Goal: Task Accomplishment & Management: Complete application form

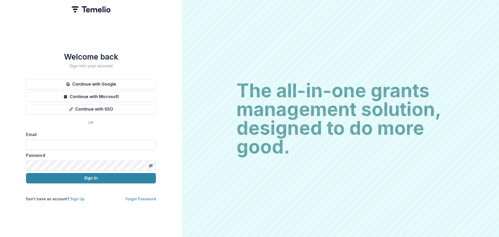
click at [121, 142] on input at bounding box center [91, 144] width 130 height 10
click at [116, 145] on input at bounding box center [91, 144] width 130 height 10
type input "**********"
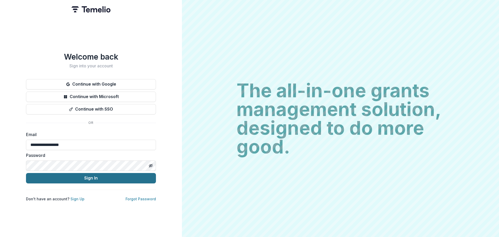
click at [91, 176] on button "Sign In" at bounding box center [91, 178] width 130 height 10
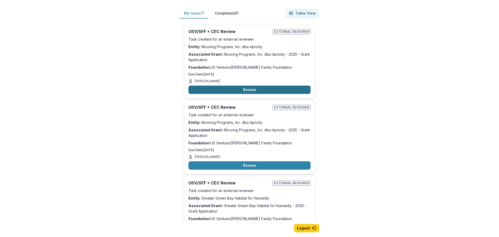
click at [264, 90] on button "Review" at bounding box center [249, 89] width 122 height 8
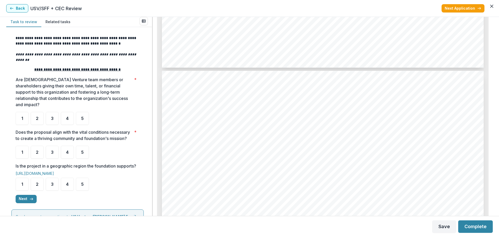
scroll to position [1818, 0]
click at [67, 115] on div "4" at bounding box center [67, 118] width 13 height 13
drag, startPoint x: 81, startPoint y: 148, endPoint x: 81, endPoint y: 159, distance: 10.9
click at [81, 148] on div "5" at bounding box center [82, 151] width 13 height 13
click at [82, 185] on div "5" at bounding box center [82, 183] width 13 height 13
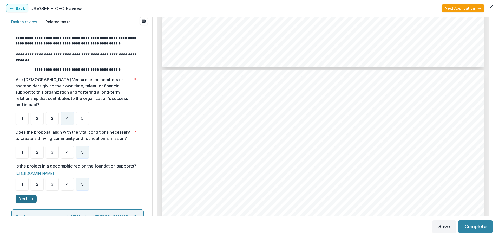
click at [24, 203] on button "Next" at bounding box center [26, 199] width 21 height 8
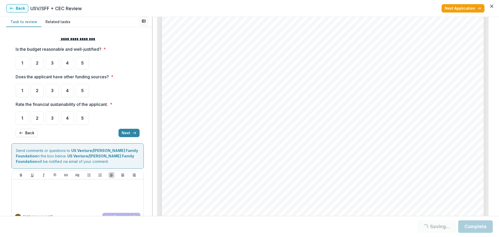
scroll to position [2052, 0]
click at [80, 64] on div "5" at bounding box center [82, 62] width 13 height 13
click at [65, 89] on div "4" at bounding box center [67, 90] width 13 height 13
click at [69, 90] on div "4" at bounding box center [67, 90] width 13 height 13
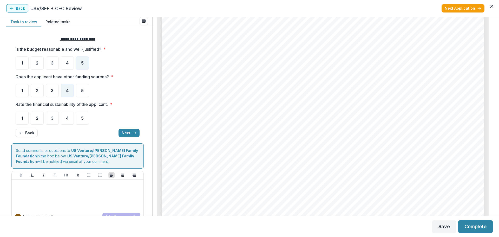
scroll to position [0, 0]
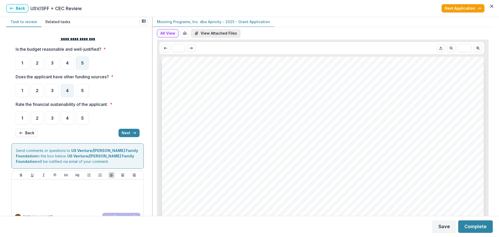
click at [216, 33] on button "View Attached Files" at bounding box center [215, 33] width 49 height 8
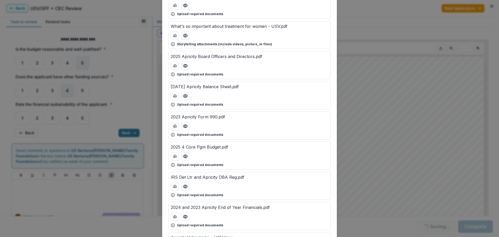
scroll to position [104, 0]
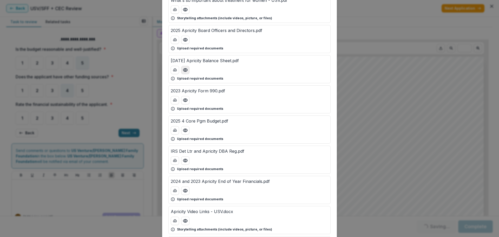
click at [183, 69] on icon "Preview 2025-05-31 Apricity Balance Sheet.pdf" at bounding box center [185, 69] width 4 height 3
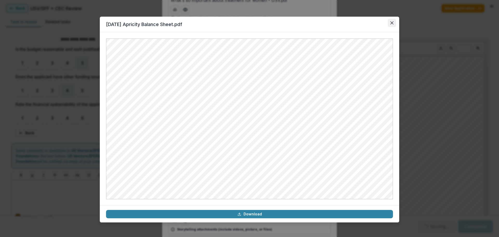
click at [390, 23] on button "Close" at bounding box center [391, 23] width 8 height 8
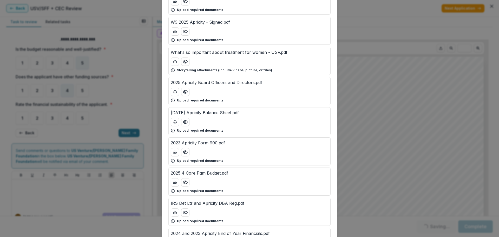
scroll to position [26, 0]
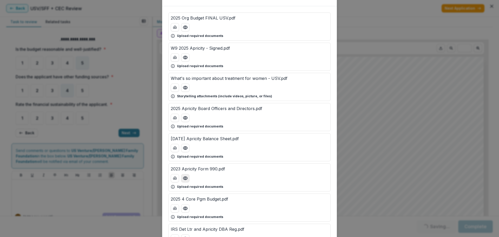
click at [184, 180] on icon "Preview 2023 Apricity Form 990.pdf" at bounding box center [185, 177] width 5 height 5
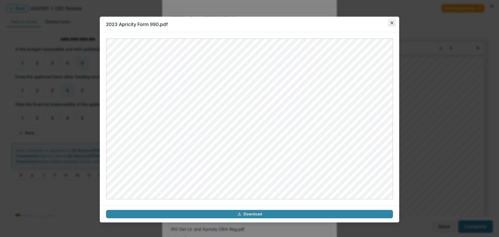
click at [391, 23] on icon "Close" at bounding box center [391, 22] width 3 height 3
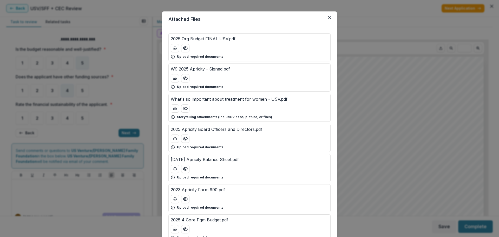
scroll to position [0, 0]
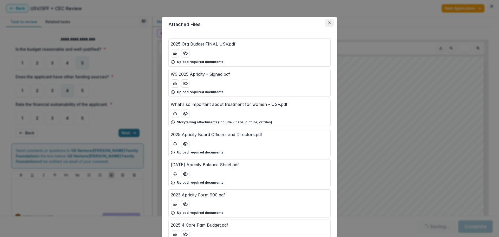
click at [331, 22] on button "Close" at bounding box center [329, 23] width 8 height 8
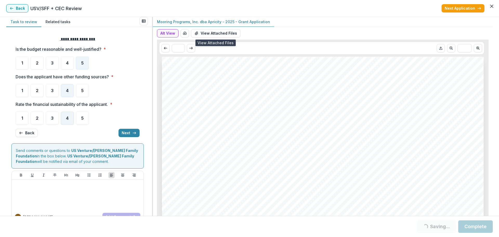
click at [67, 119] on span "4" at bounding box center [67, 118] width 3 height 4
click at [66, 119] on span "4" at bounding box center [67, 118] width 3 height 4
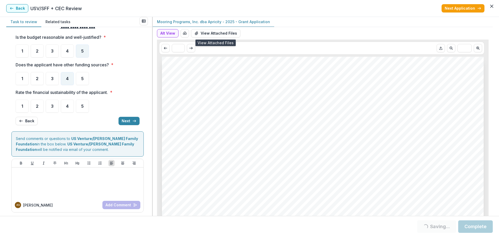
scroll to position [14, 0]
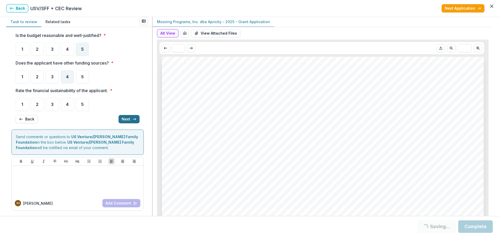
click at [124, 119] on button "Next" at bounding box center [128, 119] width 21 height 8
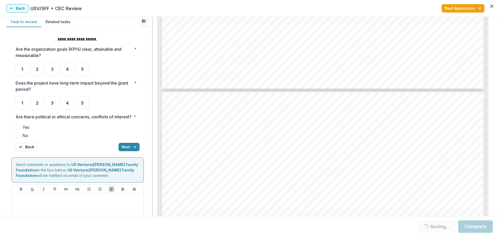
scroll to position [1806, 0]
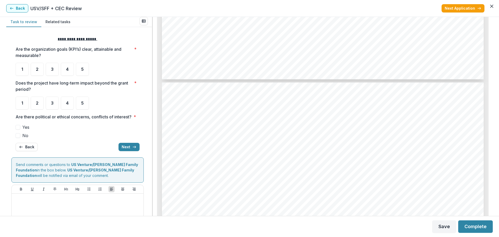
click at [18, 138] on span at bounding box center [18, 135] width 5 height 5
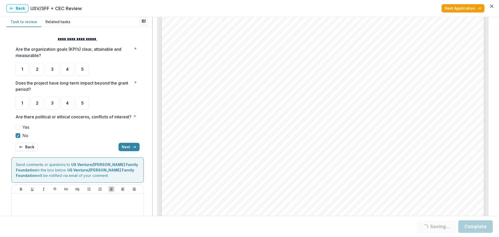
scroll to position [2815, 0]
click at [65, 72] on div "4" at bounding box center [67, 69] width 13 height 13
click at [84, 102] on div "5" at bounding box center [82, 102] width 13 height 13
click at [126, 151] on button "Next" at bounding box center [128, 147] width 21 height 8
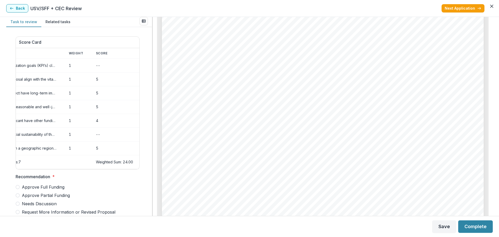
scroll to position [0, 29]
drag, startPoint x: 117, startPoint y: 173, endPoint x: 77, endPoint y: 169, distance: 40.5
click at [76, 170] on div "Score Card Name Weight Score Are the organization goals (KPI’s) clear, attainab…" at bounding box center [78, 202] width 124 height 340
drag, startPoint x: 93, startPoint y: 168, endPoint x: 78, endPoint y: 169, distance: 15.1
click at [79, 169] on tr "Total Questions: 7 Weighted Sum: NaN" at bounding box center [63, 162] width 151 height 14
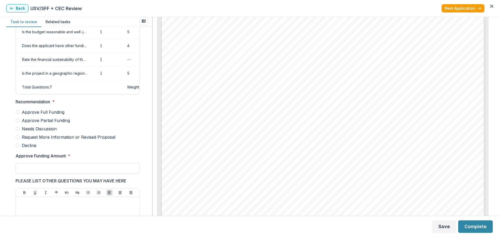
scroll to position [78, 0]
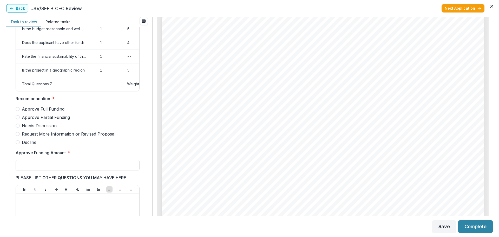
click at [18, 111] on span at bounding box center [18, 109] width 4 height 4
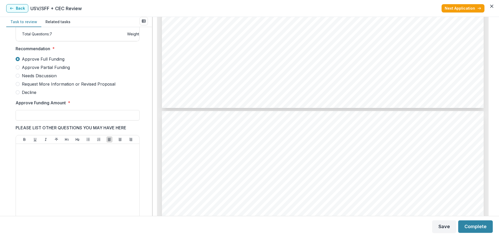
scroll to position [130, 0]
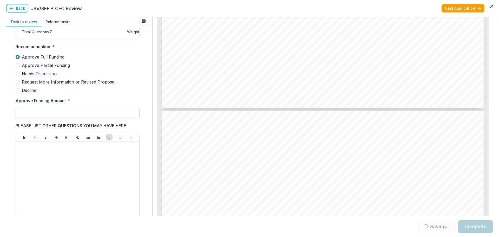
click at [111, 117] on input "Approve Funding Amount *" at bounding box center [78, 113] width 124 height 10
drag, startPoint x: 493, startPoint y: 111, endPoint x: 491, endPoint y: 56, distance: 54.6
click at [489, 37] on div "Task to review Related tasks Score Card Name Weight Score Are the organization …" at bounding box center [249, 116] width 499 height 199
drag, startPoint x: 75, startPoint y: 118, endPoint x: 7, endPoint y: 119, distance: 67.8
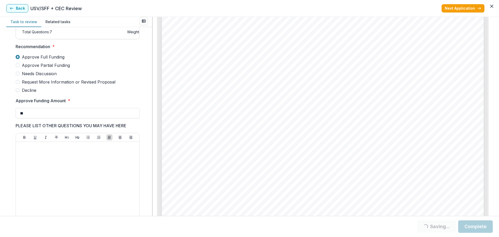
click at [10, 120] on div "Score Card Name Weight Score Are the organization goals (KPI’s) clear, attainab…" at bounding box center [79, 121] width 146 height 189
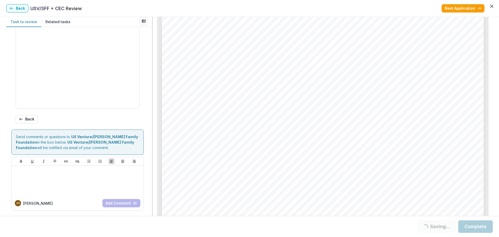
scroll to position [249, 0]
type input "*******"
click at [471, 230] on button "Complete" at bounding box center [475, 226] width 35 height 12
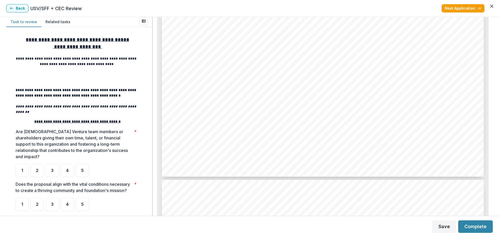
scroll to position [1844, 0]
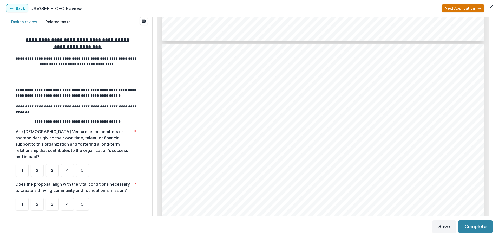
click at [458, 7] on button "Next Application" at bounding box center [462, 8] width 43 height 8
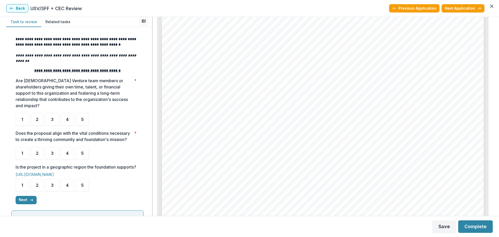
scroll to position [52, 0]
click at [66, 116] on span "4" at bounding box center [67, 118] width 3 height 4
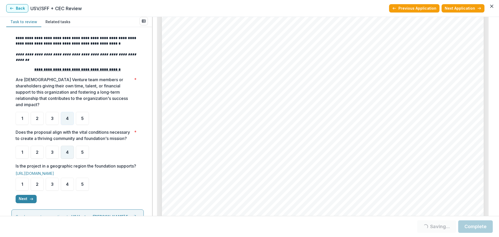
click at [69, 151] on span "4" at bounding box center [67, 152] width 3 height 4
drag, startPoint x: 67, startPoint y: 193, endPoint x: 61, endPoint y: 197, distance: 7.4
click at [68, 190] on div "4" at bounding box center [67, 183] width 13 height 13
click at [26, 203] on button "Next" at bounding box center [26, 199] width 21 height 8
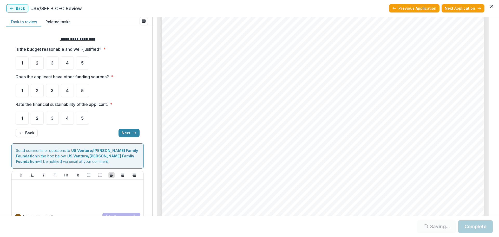
scroll to position [104, 0]
click at [63, 63] on div "4" at bounding box center [67, 62] width 13 height 13
click at [65, 90] on div "4" at bounding box center [67, 90] width 13 height 13
click at [64, 114] on div "4" at bounding box center [67, 117] width 13 height 13
click at [69, 92] on div "4" at bounding box center [67, 90] width 13 height 13
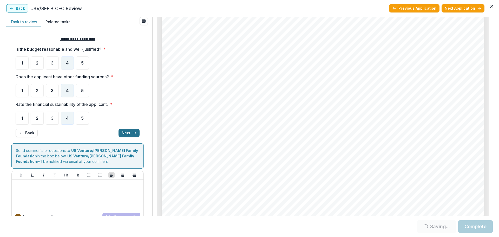
click at [127, 132] on button "Next" at bounding box center [128, 133] width 21 height 8
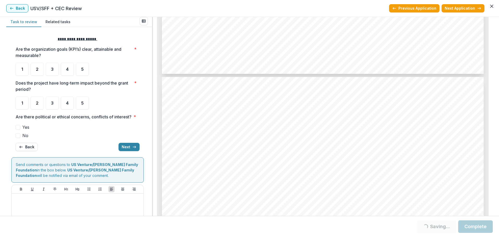
scroll to position [2315, 0]
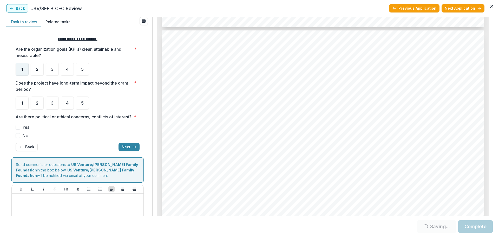
click at [21, 69] on div "1" at bounding box center [22, 69] width 13 height 13
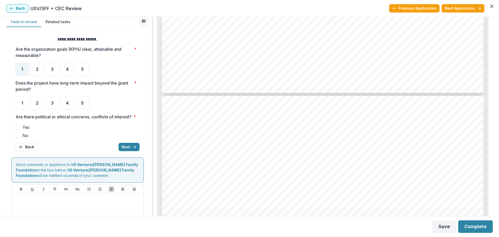
scroll to position [2263, 0]
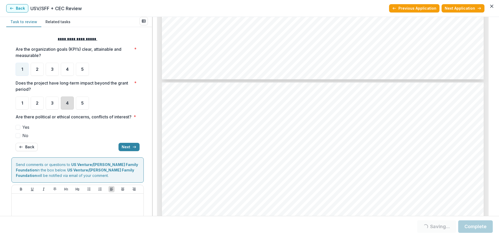
click at [70, 106] on div "4" at bounding box center [67, 102] width 13 height 13
click at [19, 138] on span at bounding box center [18, 135] width 5 height 5
click at [124, 151] on button "Next" at bounding box center [128, 147] width 21 height 8
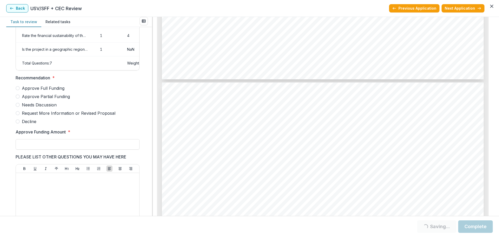
scroll to position [104, 0]
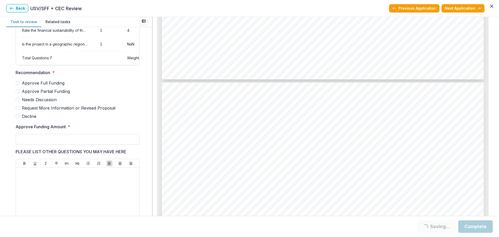
click at [18, 93] on span at bounding box center [18, 91] width 4 height 4
click at [41, 143] on input "Approve Funding Amount *" at bounding box center [78, 139] width 124 height 10
type input "*******"
click at [54, 190] on div at bounding box center [77, 209] width 119 height 78
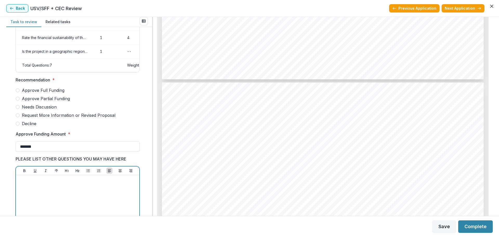
scroll to position [93, 0]
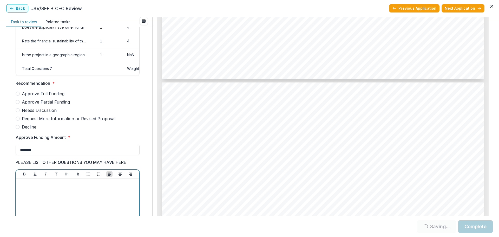
click at [49, 105] on span "Approve Partial Funding" at bounding box center [46, 102] width 48 height 6
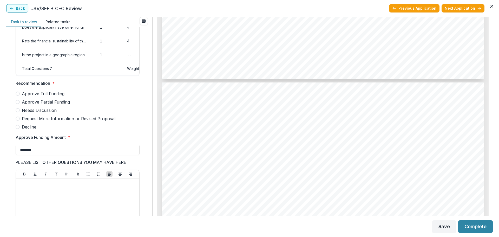
click at [18, 104] on span at bounding box center [18, 102] width 4 height 4
click at [469, 226] on button "Complete" at bounding box center [475, 226] width 35 height 12
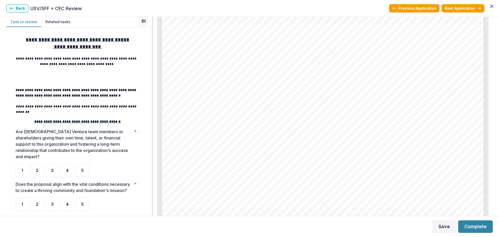
scroll to position [286, 0]
click at [69, 164] on div "4" at bounding box center [67, 170] width 13 height 13
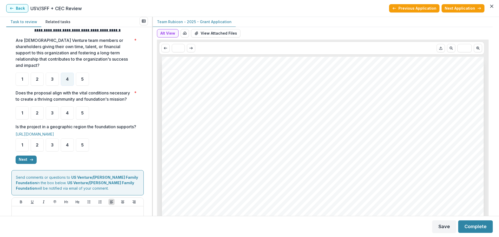
scroll to position [104, 0]
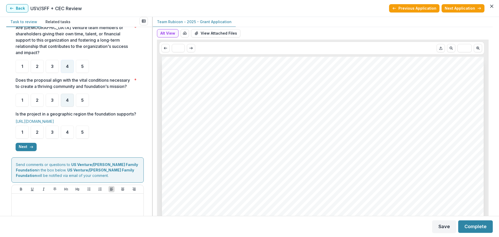
click at [67, 99] on span "4" at bounding box center [67, 100] width 3 height 4
click at [82, 134] on span "5" at bounding box center [82, 132] width 3 height 4
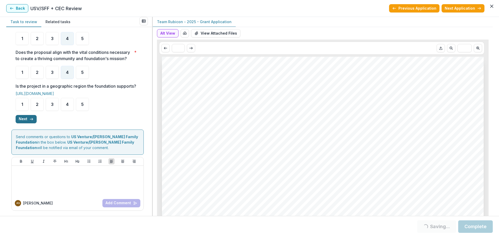
click at [25, 120] on button "Next" at bounding box center [26, 119] width 21 height 8
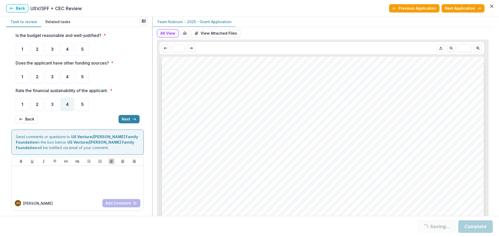
scroll to position [0, 0]
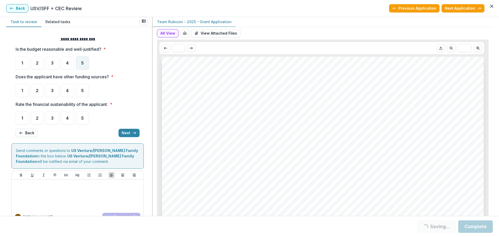
click at [82, 63] on span "5" at bounding box center [82, 63] width 3 height 4
click at [84, 88] on div "5" at bounding box center [82, 90] width 13 height 13
click at [84, 66] on div "5" at bounding box center [82, 62] width 13 height 13
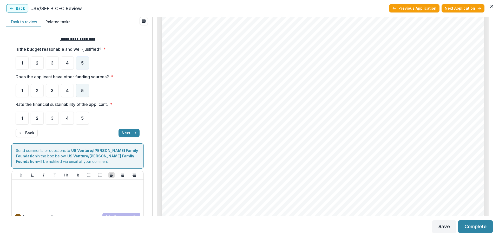
click at [80, 89] on div "5" at bounding box center [82, 90] width 13 height 13
click at [83, 121] on div "5" at bounding box center [82, 117] width 13 height 13
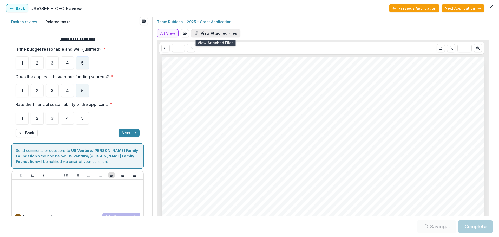
click at [227, 33] on button "View Attached Files" at bounding box center [215, 33] width 49 height 8
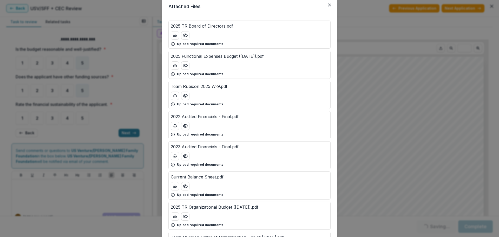
scroll to position [26, 0]
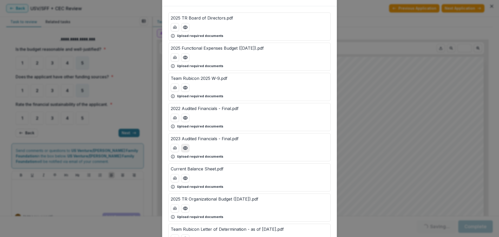
click at [184, 149] on icon "Preview 2023 Audited Financials - Final.pdf" at bounding box center [185, 147] width 4 height 3
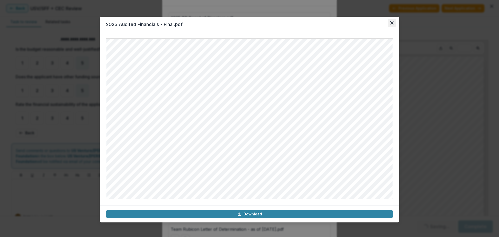
click at [391, 23] on icon "Close" at bounding box center [391, 22] width 3 height 3
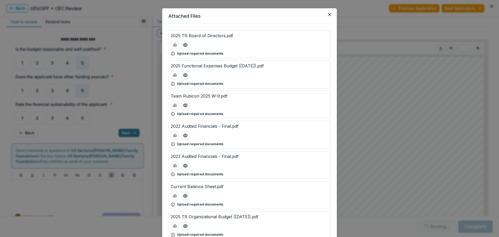
scroll to position [0, 0]
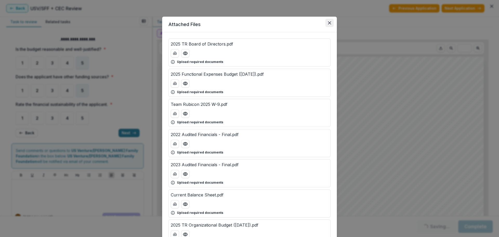
click at [330, 22] on icon "Close" at bounding box center [329, 22] width 3 height 3
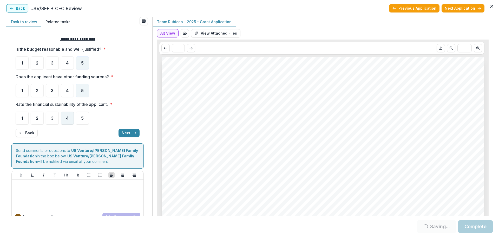
click at [66, 116] on div "4" at bounding box center [67, 117] width 13 height 13
click at [66, 120] on span "4" at bounding box center [67, 118] width 3 height 4
click at [124, 133] on button "Next" at bounding box center [128, 133] width 21 height 8
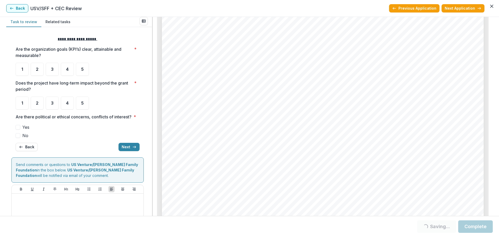
scroll to position [2000, 0]
click at [55, 71] on div "3" at bounding box center [52, 69] width 13 height 13
click at [84, 101] on div "5" at bounding box center [82, 102] width 13 height 13
click at [18, 138] on span at bounding box center [18, 135] width 5 height 5
click at [79, 102] on div "5" at bounding box center [82, 102] width 13 height 13
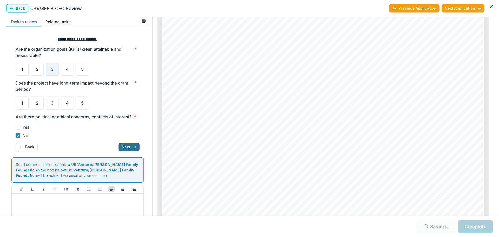
click at [123, 151] on button "Next" at bounding box center [128, 147] width 21 height 8
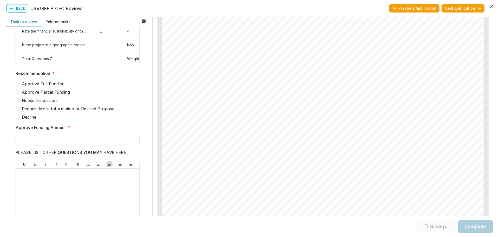
scroll to position [104, 0]
click at [18, 85] on span at bounding box center [18, 83] width 4 height 4
click at [79, 143] on input "Approve Funding Amount *" at bounding box center [78, 139] width 124 height 10
drag, startPoint x: 490, startPoint y: 153, endPoint x: 495, endPoint y: 88, distance: 65.1
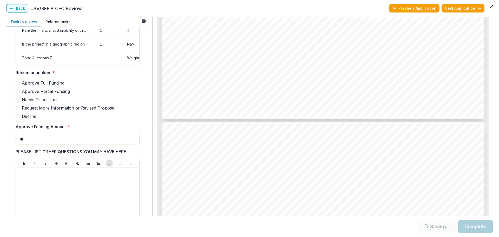
click at [495, 88] on div "Task to review Related tasks Score Card Name Weight Score Are the organization …" at bounding box center [249, 116] width 499 height 199
click at [492, 151] on div "Task to review Related tasks Score Card Name Weight Score Are the organization …" at bounding box center [249, 116] width 499 height 199
drag, startPoint x: 28, startPoint y: 145, endPoint x: 22, endPoint y: 145, distance: 6.0
click at [22, 144] on input "**" at bounding box center [78, 139] width 124 height 10
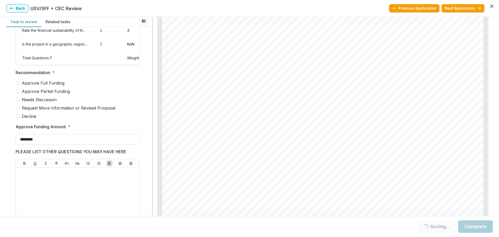
click at [41, 85] on span "Approve Full Funding" at bounding box center [43, 83] width 43 height 6
type input "********"
click at [44, 85] on span "Approve Full Funding" at bounding box center [43, 83] width 43 height 6
click at [39, 86] on span "Approve Full Funding" at bounding box center [43, 83] width 43 height 6
click at [46, 86] on span "Approve Full Funding" at bounding box center [43, 83] width 43 height 6
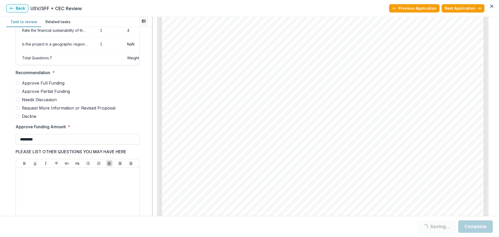
click at [46, 86] on span "Approve Full Funding" at bounding box center [43, 83] width 43 height 6
click at [475, 228] on button "Complete" at bounding box center [475, 226] width 35 height 12
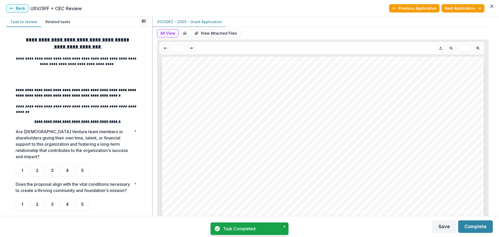
click at [284, 226] on icon "Close" at bounding box center [284, 226] width 3 height 3
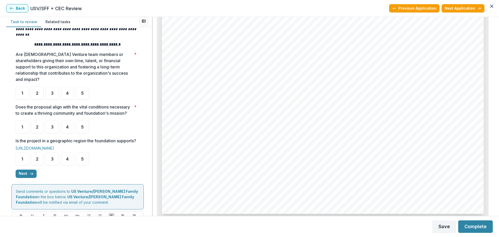
scroll to position [78, 0]
click at [84, 86] on div "5" at bounding box center [82, 92] width 13 height 13
click at [84, 127] on div "5" at bounding box center [82, 125] width 13 height 13
click at [25, 163] on div "1" at bounding box center [22, 157] width 13 height 13
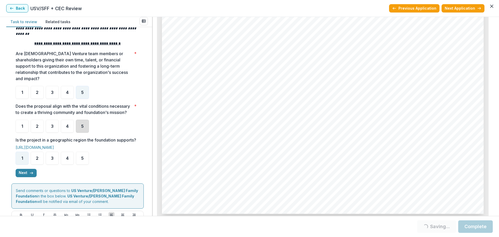
click at [79, 125] on div "5" at bounding box center [82, 125] width 13 height 13
click at [82, 123] on div "5" at bounding box center [82, 125] width 13 height 13
click at [81, 128] on div "5" at bounding box center [82, 125] width 13 height 13
click at [82, 125] on span "5" at bounding box center [82, 126] width 3 height 4
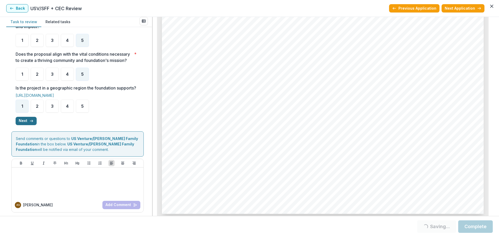
click at [25, 125] on button "Next" at bounding box center [26, 121] width 21 height 8
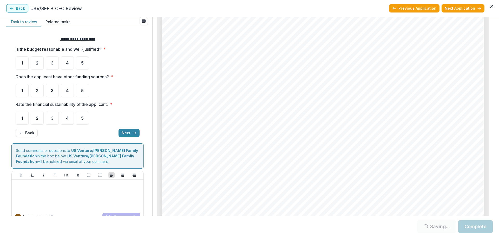
scroll to position [0, 0]
click at [209, 32] on button "View Attached Files" at bounding box center [215, 33] width 49 height 8
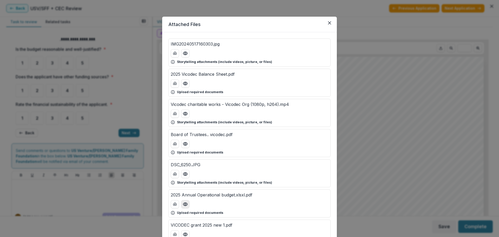
click at [186, 204] on icon "Preview 2025 Annual Operational budget.xlsxl.pdf" at bounding box center [185, 203] width 5 height 5
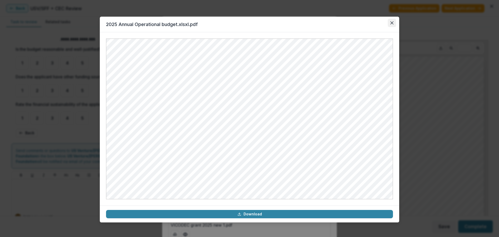
click at [391, 21] on icon "Close" at bounding box center [391, 22] width 3 height 3
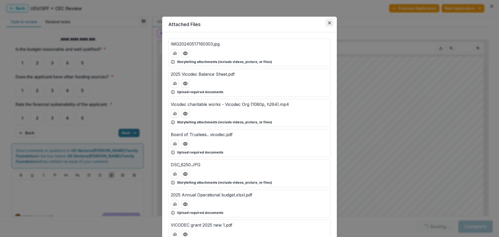
click at [327, 21] on button "Close" at bounding box center [329, 23] width 8 height 8
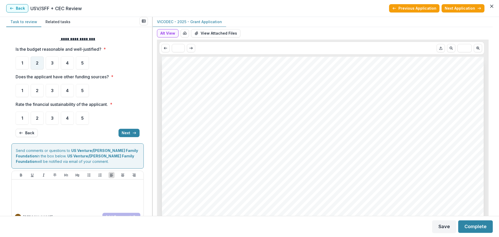
click at [36, 65] on span "2" at bounding box center [37, 63] width 3 height 4
click at [25, 92] on div "1" at bounding box center [22, 90] width 13 height 13
click at [53, 119] on span "3" at bounding box center [52, 118] width 3 height 4
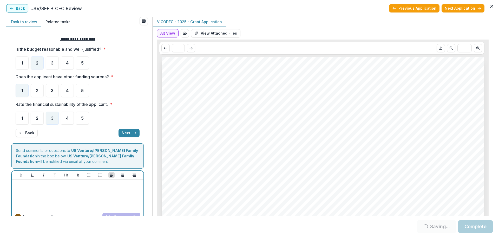
click at [61, 187] on div at bounding box center [78, 194] width 128 height 26
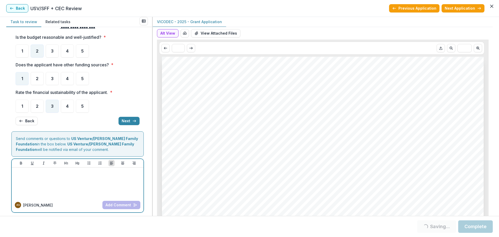
scroll to position [14, 0]
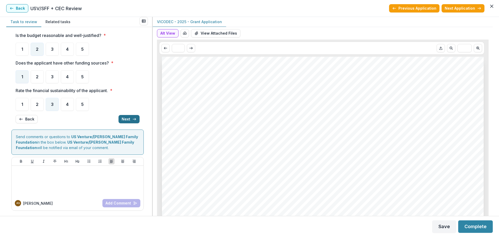
click at [125, 117] on button "Next" at bounding box center [128, 119] width 21 height 8
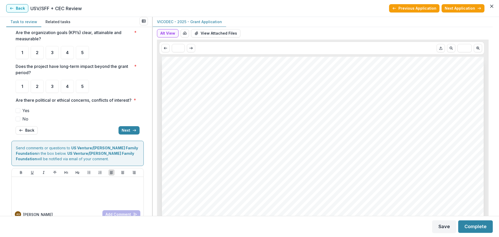
scroll to position [0, 0]
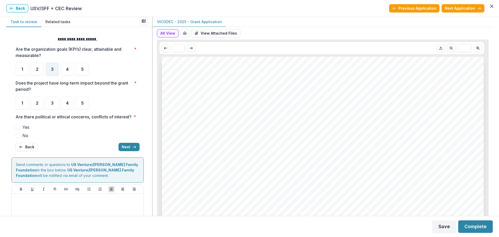
click at [50, 71] on div "3" at bounding box center [52, 69] width 13 height 13
click at [83, 104] on span "5" at bounding box center [82, 103] width 3 height 4
click at [82, 103] on span "5" at bounding box center [82, 103] width 3 height 4
click at [19, 138] on span at bounding box center [18, 135] width 5 height 5
click at [132, 149] on icon "button" at bounding box center [134, 147] width 4 height 4
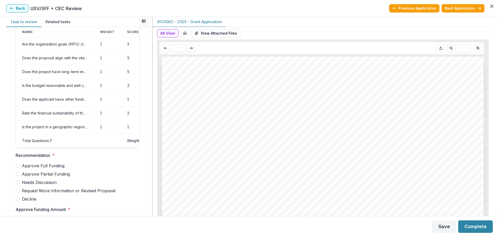
scroll to position [78, 0]
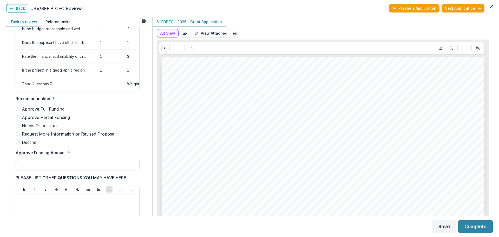
click at [19, 119] on span at bounding box center [18, 117] width 4 height 4
click at [65, 169] on input "Approve Funding Amount *" at bounding box center [78, 165] width 124 height 10
type input "********"
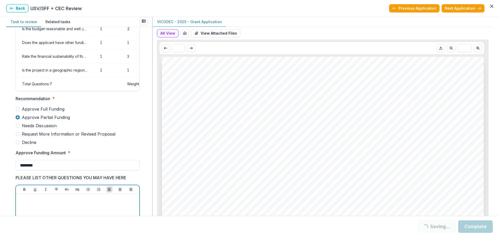
click at [70, 201] on p at bounding box center [77, 199] width 119 height 6
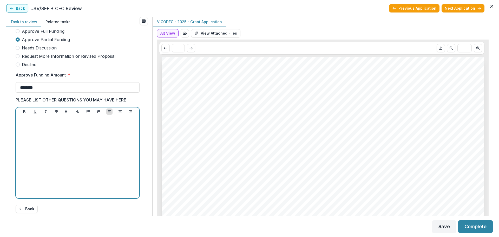
scroll to position [156, 0]
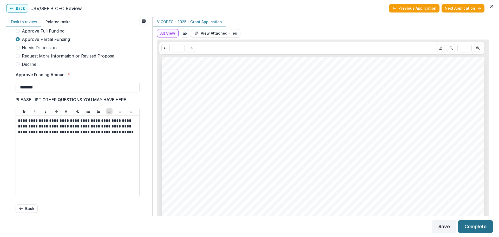
click at [475, 224] on button "Complete" at bounding box center [475, 226] width 35 height 12
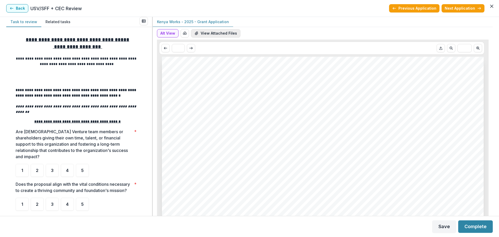
click at [216, 33] on button "View Attached Files" at bounding box center [215, 33] width 49 height 8
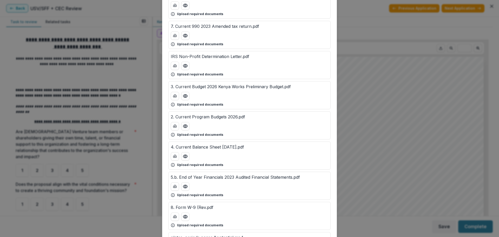
scroll to position [104, 0]
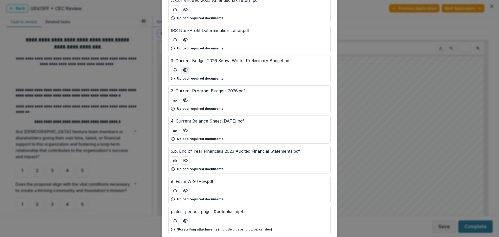
click at [186, 70] on icon "Preview 3. Current Budget 2026 Kenya Works Preliminary Budget.pdf" at bounding box center [185, 69] width 4 height 3
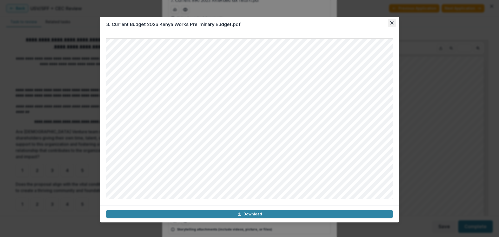
click at [392, 22] on icon "Close" at bounding box center [391, 22] width 3 height 3
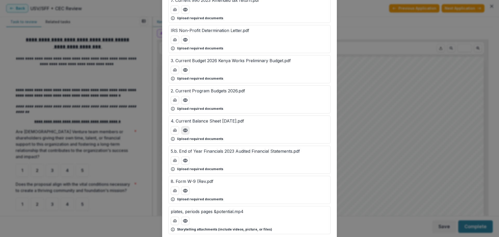
click at [187, 128] on button "Preview 4. Current Balance Sheet 6.30.2025.pdf" at bounding box center [185, 130] width 8 height 8
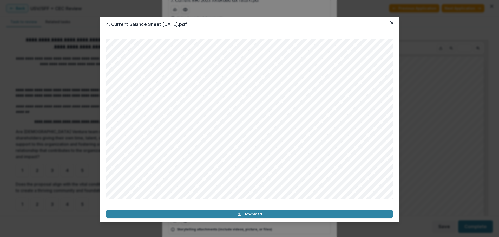
click at [393, 22] on icon "Close" at bounding box center [391, 22] width 3 height 3
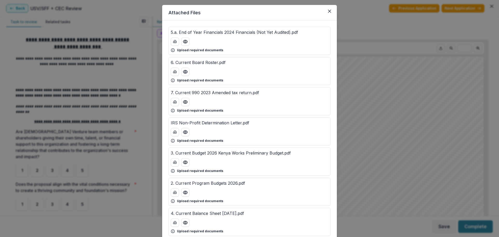
scroll to position [0, 0]
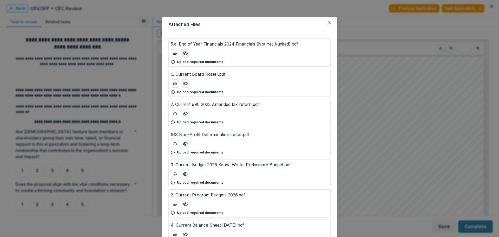
click at [185, 53] on circle "Preview 5.a. End of Year Financials 2024 Financials (Not Yet Audited).pdf" at bounding box center [185, 53] width 2 height 2
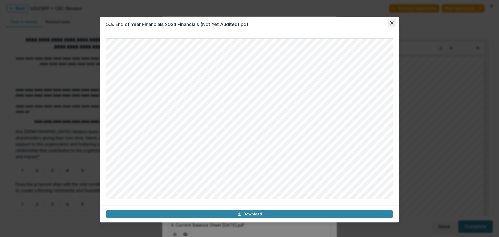
click at [390, 23] on icon "Close" at bounding box center [391, 22] width 3 height 3
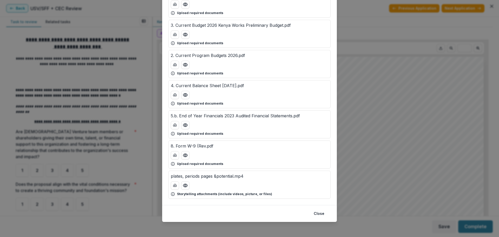
scroll to position [141, 0]
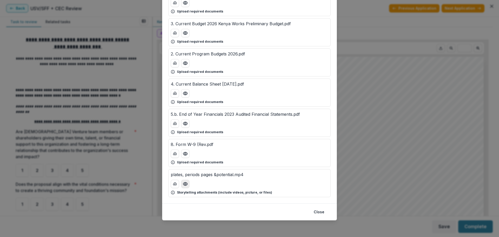
click at [185, 184] on icon "Preview plates, periods pages &potential.mp4" at bounding box center [185, 183] width 5 height 5
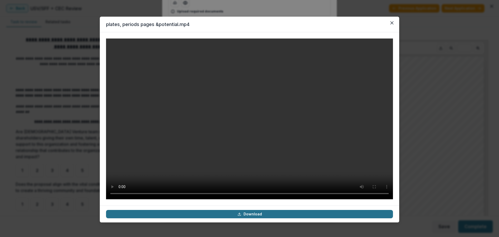
click at [349, 212] on link "Download" at bounding box center [249, 214] width 287 height 8
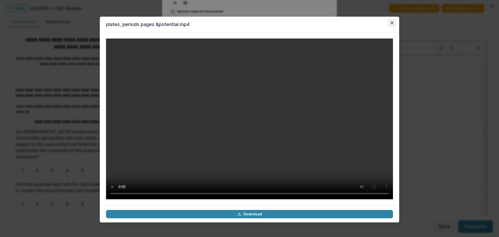
click at [392, 23] on icon "Close" at bounding box center [391, 22] width 3 height 3
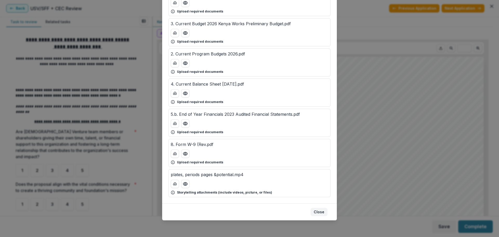
click at [318, 213] on button "Close" at bounding box center [318, 211] width 17 height 8
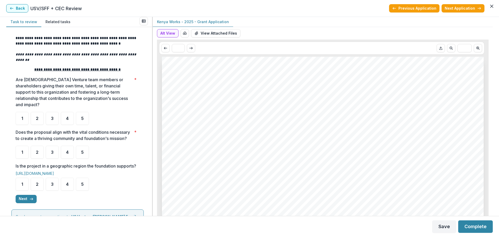
scroll to position [78, 0]
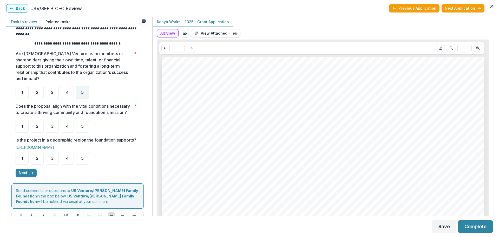
click at [79, 87] on div "5" at bounding box center [82, 92] width 13 height 13
click at [84, 130] on div "5" at bounding box center [82, 125] width 13 height 13
drag, startPoint x: 25, startPoint y: 164, endPoint x: 28, endPoint y: 164, distance: 3.1
click at [25, 164] on div "1" at bounding box center [22, 157] width 13 height 13
click at [82, 128] on span "5" at bounding box center [82, 126] width 3 height 4
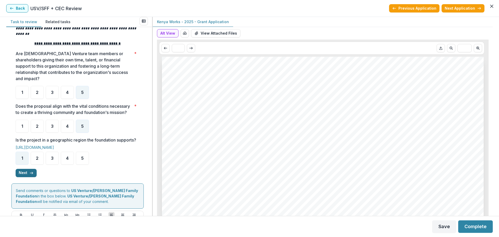
click at [30, 173] on line "button" at bounding box center [31, 173] width 3 height 0
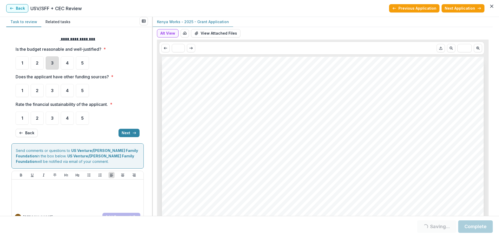
click at [50, 64] on div "3" at bounding box center [52, 62] width 13 height 13
click at [55, 63] on div "3" at bounding box center [52, 62] width 13 height 13
click at [51, 65] on span "3" at bounding box center [52, 63] width 3 height 4
click at [67, 93] on div "4" at bounding box center [67, 90] width 13 height 13
click at [69, 90] on div "4" at bounding box center [67, 90] width 13 height 13
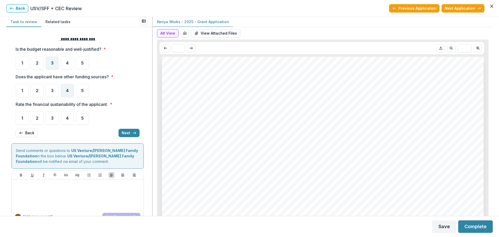
click at [66, 92] on span "4" at bounding box center [67, 90] width 3 height 4
click at [65, 120] on div "4" at bounding box center [67, 117] width 13 height 13
click at [128, 133] on button "Next" at bounding box center [128, 133] width 21 height 8
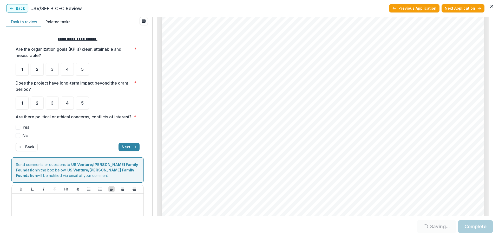
scroll to position [208, 0]
drag, startPoint x: 492, startPoint y: 33, endPoint x: 488, endPoint y: 38, distance: 7.4
click at [494, 72] on div "**********" at bounding box center [249, 116] width 499 height 199
click at [69, 74] on div "4" at bounding box center [67, 69] width 13 height 13
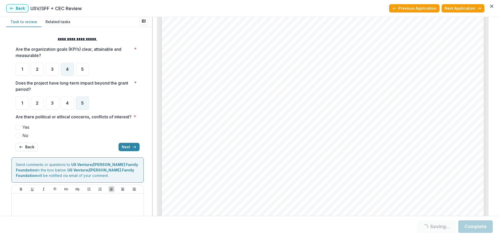
click at [81, 104] on div "5" at bounding box center [82, 102] width 13 height 13
click at [84, 105] on div "5" at bounding box center [82, 102] width 13 height 13
click at [17, 138] on span at bounding box center [18, 135] width 5 height 5
click at [128, 151] on button "Next" at bounding box center [128, 147] width 21 height 8
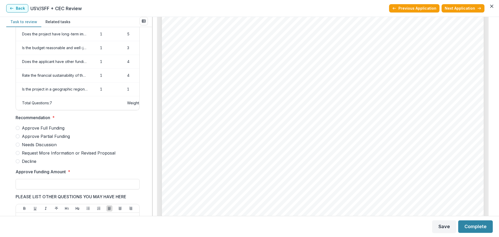
scroll to position [78, 0]
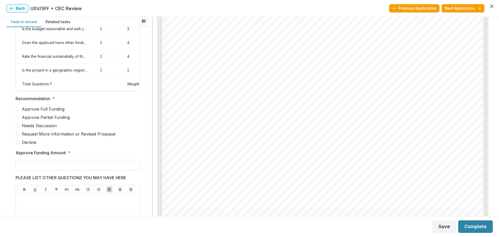
click at [18, 128] on span at bounding box center [18, 125] width 4 height 4
drag, startPoint x: 53, startPoint y: 167, endPoint x: 57, endPoint y: 168, distance: 4.1
click at [53, 167] on input "Approve Funding Amount *" at bounding box center [78, 165] width 124 height 10
type input "********"
click at [477, 228] on button "Complete" at bounding box center [475, 226] width 35 height 12
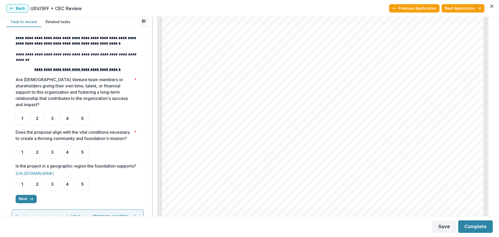
scroll to position [1013, 0]
click at [54, 112] on div "3" at bounding box center [52, 118] width 13 height 13
click at [68, 153] on span "4" at bounding box center [67, 152] width 3 height 4
click at [82, 186] on span "5" at bounding box center [82, 184] width 3 height 4
click at [19, 203] on button "Next" at bounding box center [26, 199] width 21 height 8
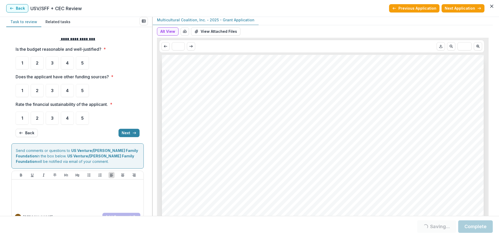
scroll to position [0, 0]
click at [208, 33] on button "View Attached Files" at bounding box center [215, 33] width 49 height 8
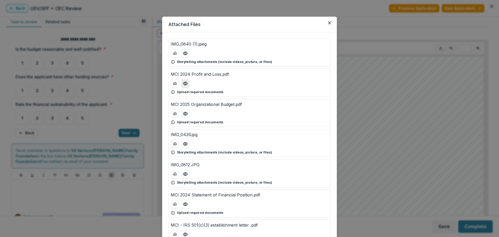
click at [183, 83] on icon "Preview MCI 2024 Profit and Loss.pdf" at bounding box center [185, 83] width 5 height 5
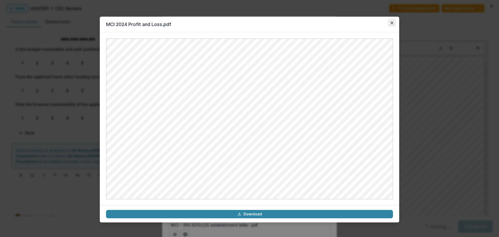
click at [393, 22] on button "Close" at bounding box center [391, 23] width 8 height 8
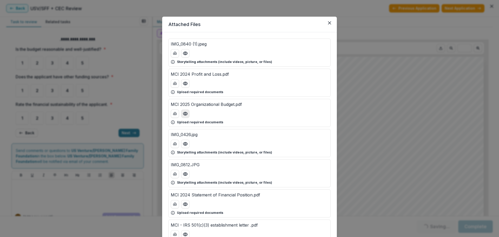
click at [184, 114] on icon "Preview MCI 2025 Organizational Budget.pdf" at bounding box center [185, 113] width 5 height 5
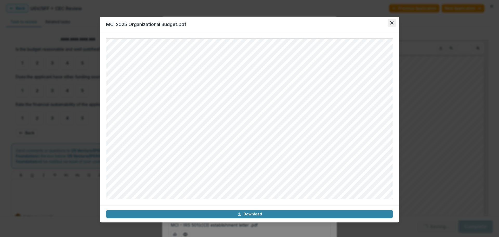
click at [391, 23] on icon "Close" at bounding box center [391, 22] width 3 height 3
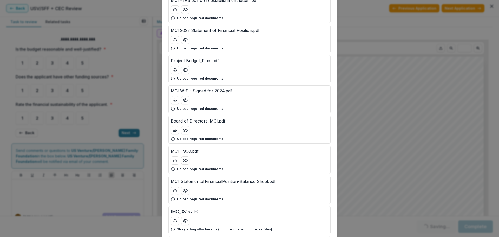
scroll to position [234, 0]
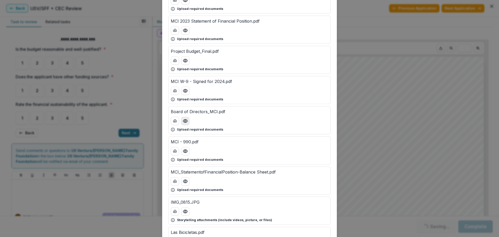
click at [185, 122] on icon "Preview Board of Directors_MCI.pdf" at bounding box center [185, 120] width 4 height 3
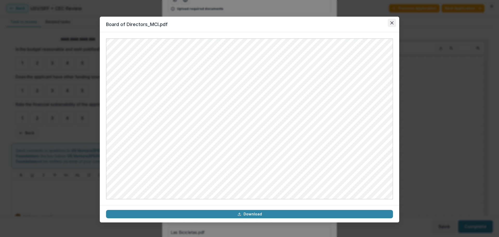
click at [392, 21] on icon "Close" at bounding box center [391, 22] width 3 height 3
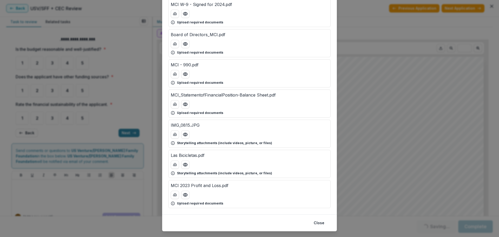
scroll to position [312, 0]
click at [185, 105] on icon "Preview MCI_StatementofFinancialPosition-Balance Sheet.pdf" at bounding box center [185, 102] width 5 height 5
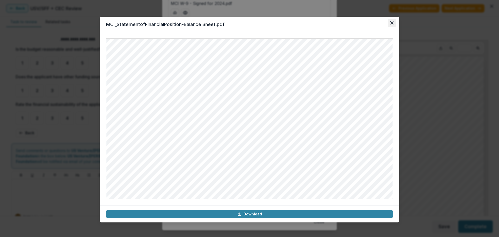
click at [392, 23] on icon "Close" at bounding box center [391, 22] width 3 height 3
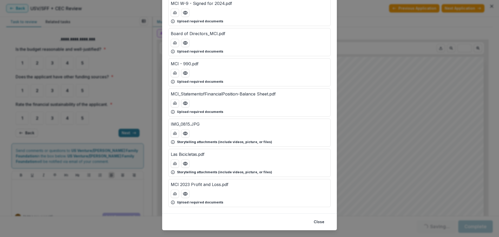
scroll to position [321, 0]
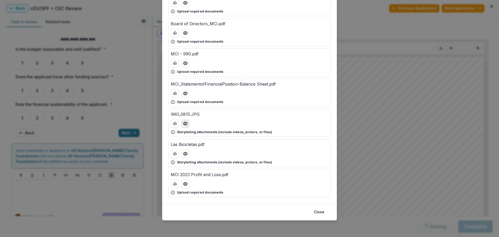
click at [185, 126] on icon "Preview IMG_0815.JPG" at bounding box center [185, 123] width 5 height 5
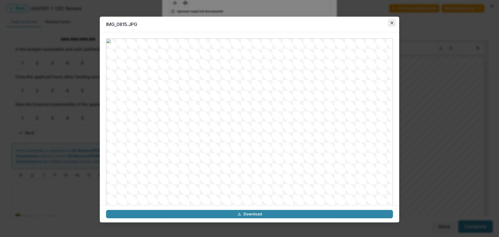
click at [390, 23] on icon "Close" at bounding box center [391, 22] width 3 height 3
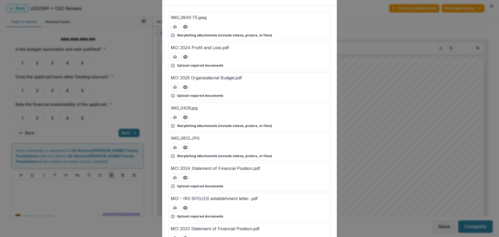
scroll to position [10, 0]
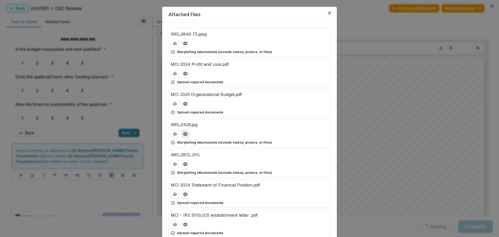
click at [184, 135] on circle "Preview IMG_0426.jpg" at bounding box center [185, 134] width 2 height 2
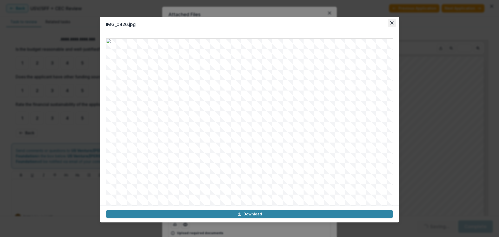
click at [391, 23] on icon "Close" at bounding box center [391, 22] width 3 height 3
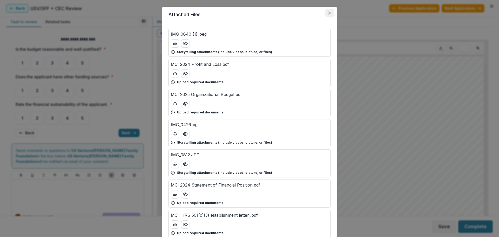
click at [328, 13] on icon "Close" at bounding box center [329, 12] width 3 height 3
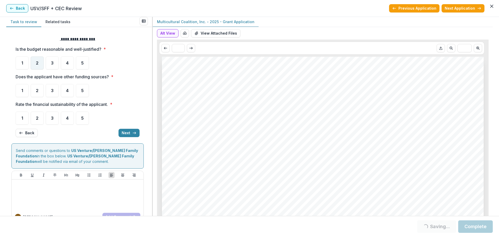
click at [35, 62] on div "2" at bounding box center [37, 62] width 13 height 13
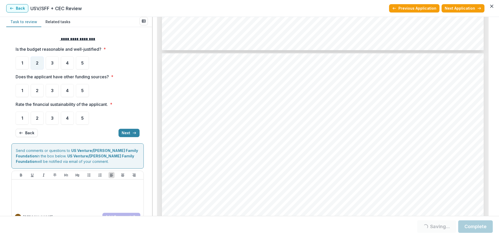
scroll to position [1844, 0]
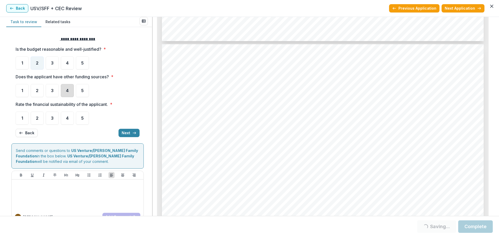
click at [70, 90] on div "4" at bounding box center [67, 90] width 13 height 13
click at [65, 88] on div "4" at bounding box center [67, 90] width 13 height 13
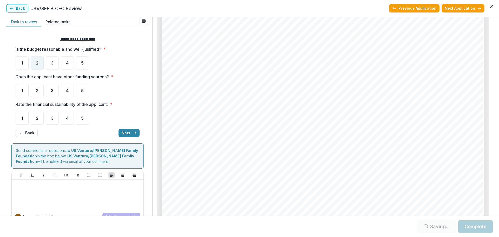
scroll to position [2000, 0]
click at [82, 92] on span "5" at bounding box center [82, 90] width 3 height 4
click at [53, 115] on div "3" at bounding box center [52, 117] width 13 height 13
click at [126, 132] on button "Next" at bounding box center [128, 133] width 21 height 8
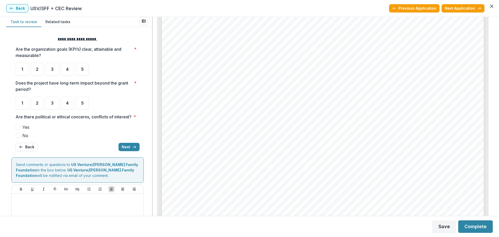
scroll to position [2389, 0]
click at [52, 70] on span "3" at bounding box center [52, 69] width 3 height 4
click at [52, 69] on span "3" at bounding box center [52, 69] width 3 height 4
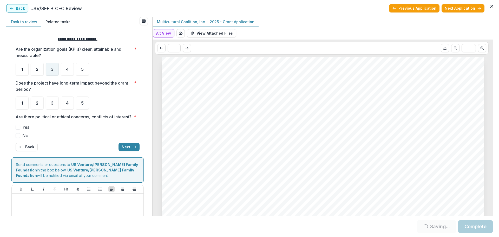
scroll to position [2389, 0]
click at [55, 71] on div "3" at bounding box center [52, 69] width 13 height 13
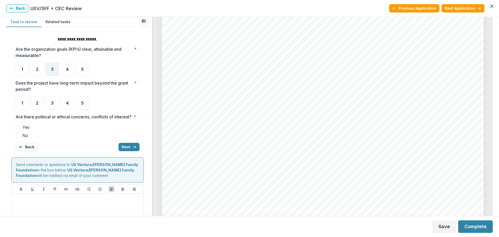
click at [52, 71] on span "3" at bounding box center [52, 69] width 3 height 4
click at [56, 66] on div "3" at bounding box center [52, 69] width 13 height 13
click at [52, 67] on span "3" at bounding box center [52, 69] width 3 height 4
click at [49, 71] on div "3" at bounding box center [52, 69] width 13 height 13
click at [55, 72] on div "3" at bounding box center [52, 69] width 13 height 13
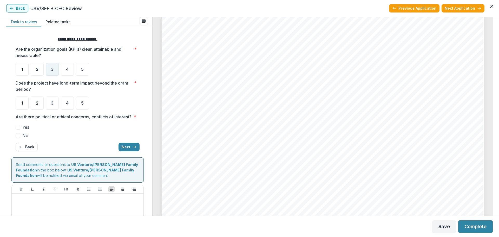
click at [53, 67] on span "3" at bounding box center [52, 69] width 3 height 4
click at [58, 70] on div "3" at bounding box center [52, 69] width 13 height 13
click at [85, 103] on div "5" at bounding box center [82, 102] width 13 height 13
click at [18, 129] on span at bounding box center [18, 127] width 5 height 5
click at [18, 138] on span at bounding box center [18, 135] width 5 height 5
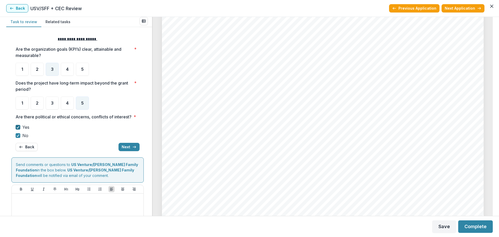
click at [20, 129] on span at bounding box center [18, 127] width 5 height 5
click at [122, 151] on button "Next" at bounding box center [128, 147] width 21 height 8
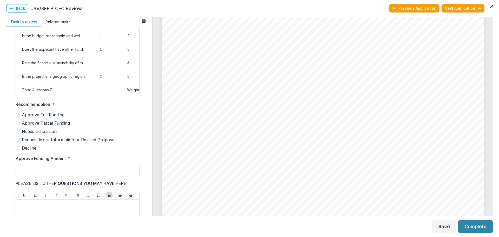
scroll to position [78, 0]
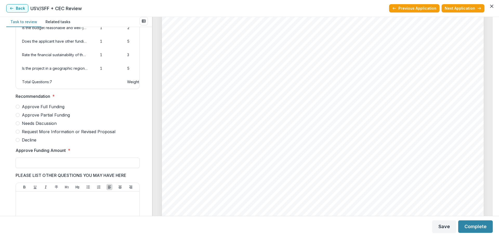
click at [19, 117] on span at bounding box center [18, 115] width 4 height 4
click at [77, 168] on input "Approve Funding Amount *" at bounding box center [78, 162] width 124 height 10
type input "*******"
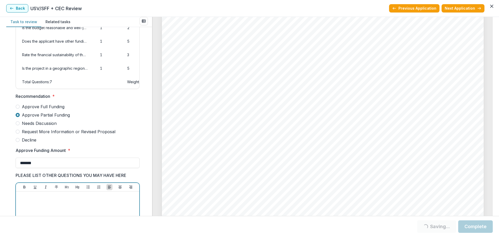
click at [85, 199] on p at bounding box center [77, 196] width 119 height 6
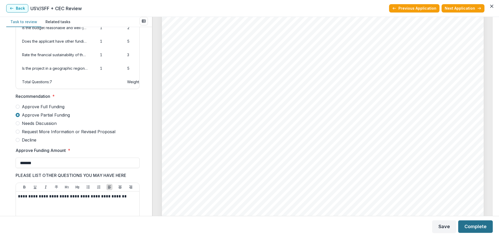
click at [474, 230] on button "Complete" at bounding box center [475, 226] width 35 height 12
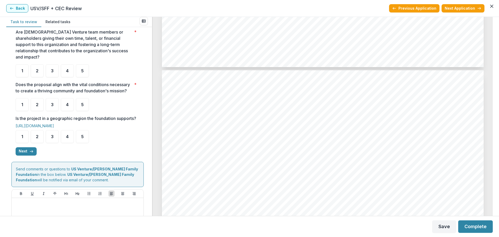
scroll to position [104, 0]
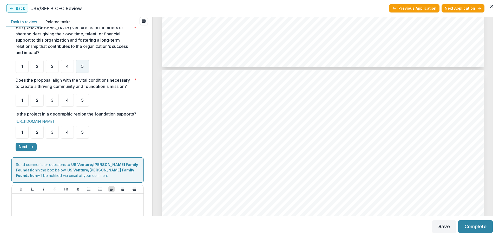
click at [83, 64] on span "5" at bounding box center [82, 66] width 3 height 4
click at [85, 99] on div "5" at bounding box center [82, 99] width 13 height 13
drag, startPoint x: 82, startPoint y: 137, endPoint x: 93, endPoint y: 139, distance: 11.6
click at [82, 134] on span "5" at bounding box center [82, 132] width 3 height 4
click at [26, 151] on button "Next" at bounding box center [26, 147] width 21 height 8
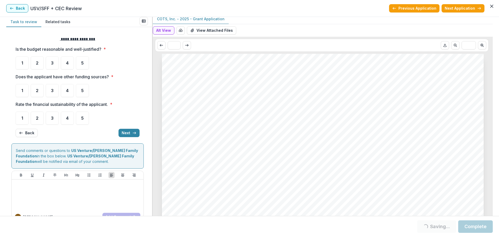
scroll to position [0, 0]
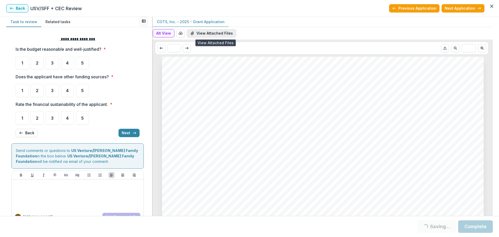
click at [224, 33] on button "View Attached Files" at bounding box center [211, 33] width 49 height 8
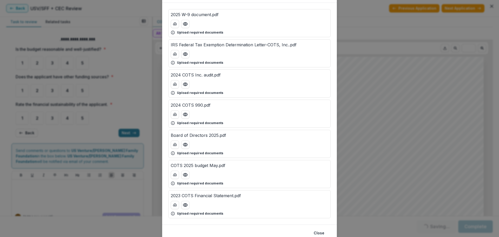
scroll to position [50, 0]
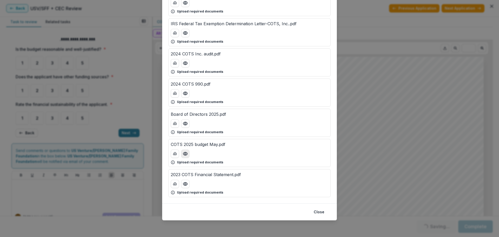
click at [184, 153] on circle "Preview COTS 2025 budget May.pdf" at bounding box center [185, 154] width 2 height 2
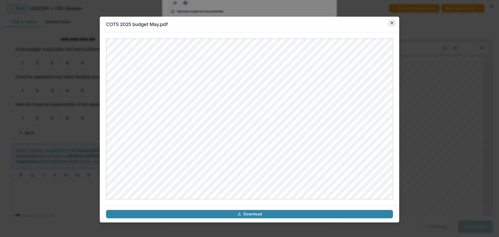
click at [391, 24] on icon "Close" at bounding box center [391, 22] width 3 height 3
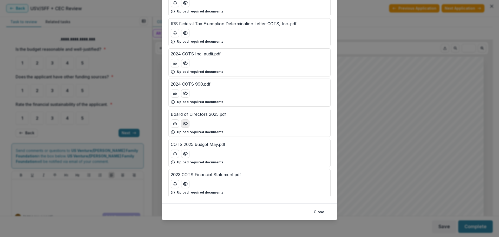
click at [184, 125] on icon "Preview Board of Directors 2025.pdf" at bounding box center [185, 123] width 5 height 5
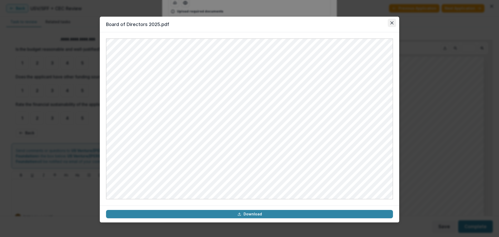
click at [391, 23] on icon "Close" at bounding box center [391, 22] width 3 height 3
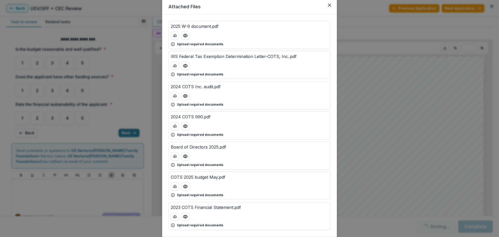
scroll to position [26, 0]
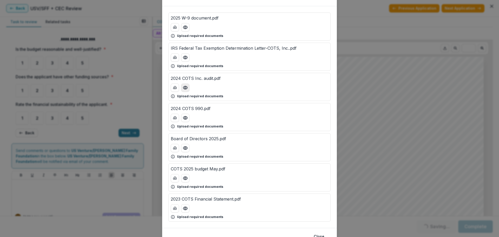
click at [185, 89] on icon "Preview 2024 COTS Inc. audit.pdf" at bounding box center [185, 87] width 5 height 5
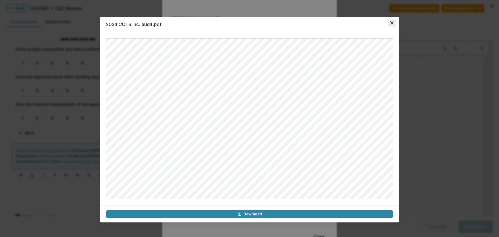
click at [390, 23] on icon "Close" at bounding box center [391, 22] width 3 height 3
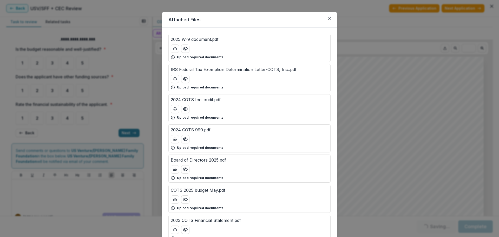
scroll to position [0, 0]
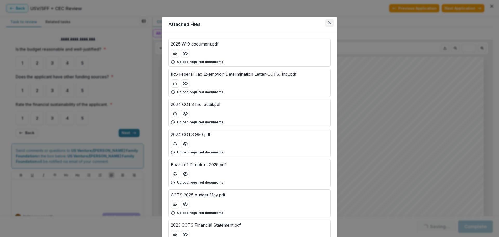
click at [330, 24] on button "Close" at bounding box center [329, 23] width 8 height 8
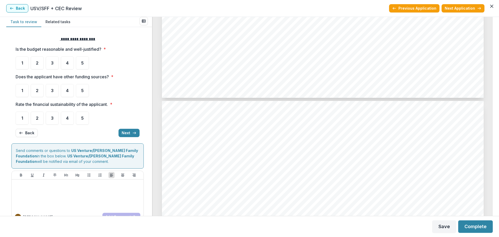
scroll to position [416, 0]
click at [68, 65] on div "4" at bounding box center [67, 62] width 13 height 13
click at [68, 91] on span "4" at bounding box center [67, 90] width 3 height 4
click at [68, 117] on span "4" at bounding box center [67, 118] width 3 height 4
click at [126, 130] on button "Next" at bounding box center [128, 133] width 21 height 8
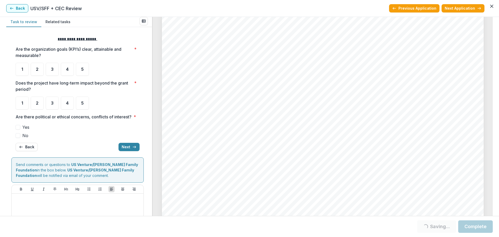
scroll to position [2571, 0]
click at [66, 71] on span "4" at bounding box center [67, 69] width 3 height 4
click at [80, 104] on div "5" at bounding box center [82, 102] width 13 height 13
click at [19, 138] on span at bounding box center [18, 135] width 5 height 5
drag, startPoint x: 82, startPoint y: 106, endPoint x: 82, endPoint y: 109, distance: 3.4
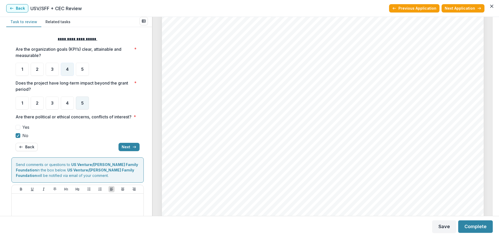
click at [82, 106] on div "5" at bounding box center [82, 102] width 13 height 13
click at [127, 151] on button "Next" at bounding box center [128, 147] width 21 height 8
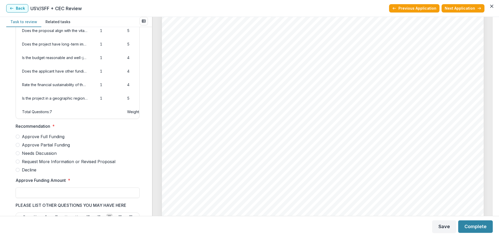
scroll to position [52, 0]
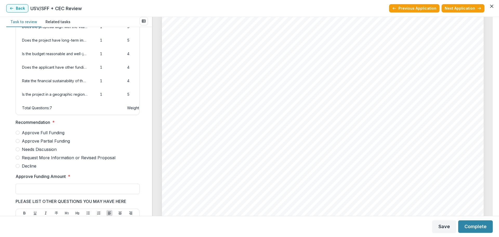
click at [18, 135] on span at bounding box center [18, 132] width 4 height 4
click at [52, 194] on input "Approve Funding Amount *" at bounding box center [78, 188] width 124 height 10
type input "*******"
drag, startPoint x: 474, startPoint y: 224, endPoint x: 477, endPoint y: 226, distance: 3.4
click at [474, 224] on button "Complete" at bounding box center [475, 226] width 35 height 12
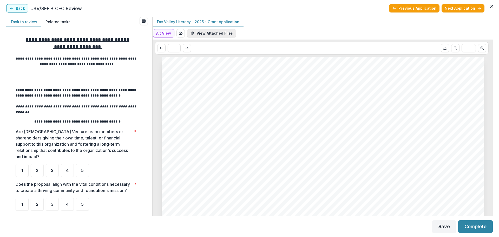
click at [213, 30] on button "View Attached Files" at bounding box center [211, 33] width 49 height 8
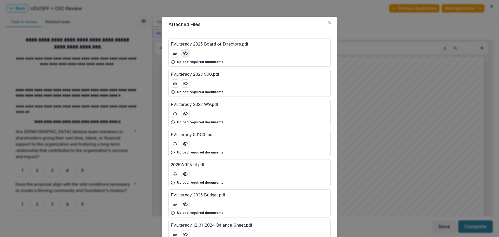
click at [186, 55] on icon "Preview FVLiteracy 2025 Board of Directors.pdf" at bounding box center [185, 53] width 4 height 3
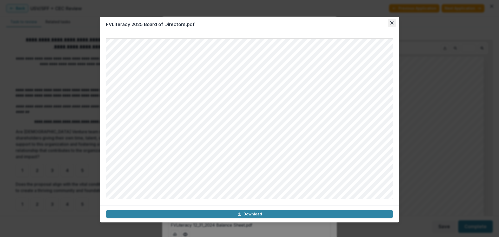
click at [391, 24] on icon "Close" at bounding box center [391, 22] width 3 height 3
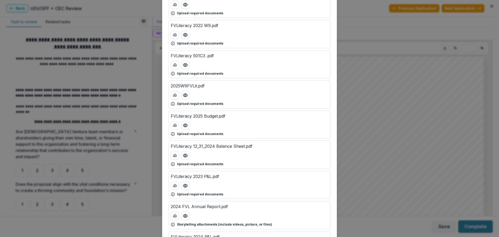
scroll to position [104, 0]
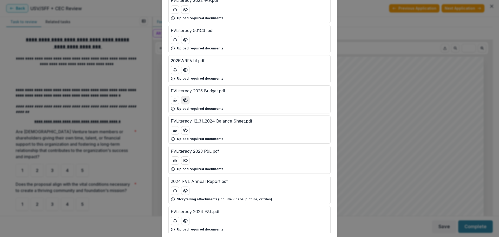
click at [183, 99] on icon "Preview FVLiteracy 2025 Budget.pdf" at bounding box center [185, 99] width 4 height 3
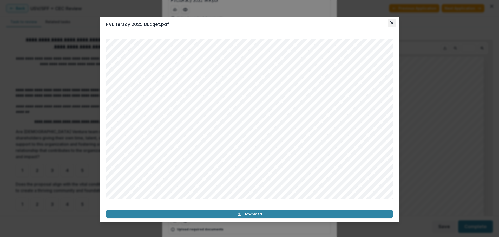
click at [392, 22] on icon "Close" at bounding box center [391, 22] width 3 height 3
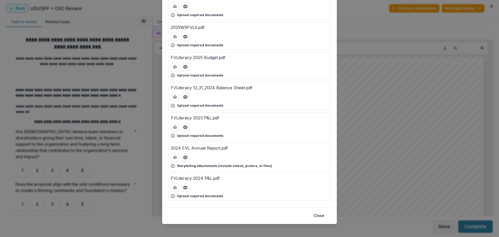
scroll to position [141, 0]
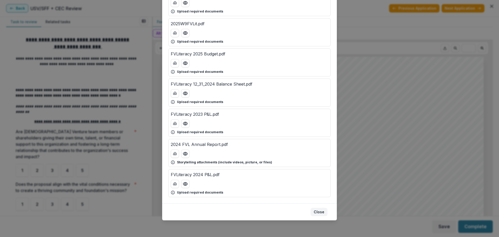
click at [321, 211] on button "Close" at bounding box center [318, 211] width 17 height 8
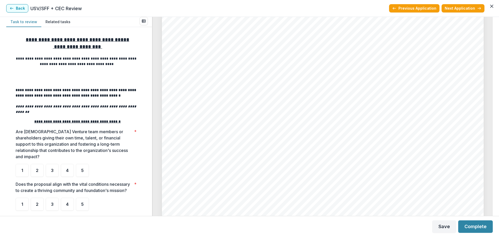
scroll to position [0, 0]
click at [66, 168] on span "4" at bounding box center [67, 170] width 3 height 4
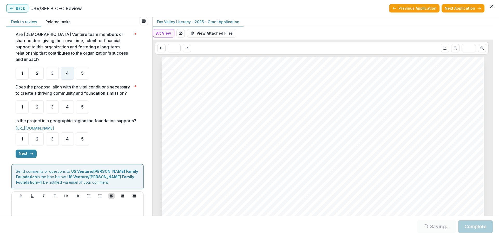
scroll to position [104, 0]
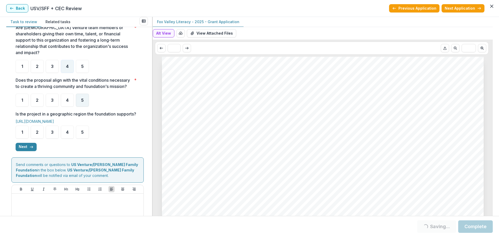
drag, startPoint x: 79, startPoint y: 96, endPoint x: 90, endPoint y: 128, distance: 34.0
click at [79, 96] on div "5" at bounding box center [82, 99] width 13 height 13
click at [84, 138] on div "5" at bounding box center [82, 131] width 13 height 13
click at [83, 138] on div "5" at bounding box center [82, 131] width 13 height 13
click at [17, 151] on button "Next" at bounding box center [26, 147] width 21 height 8
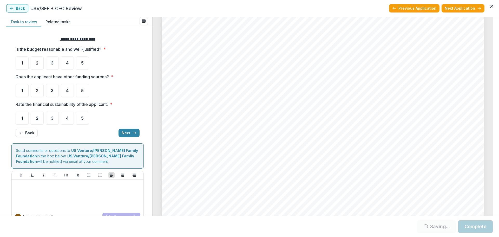
scroll to position [234, 0]
click at [69, 64] on div "4" at bounding box center [67, 62] width 13 height 13
click at [67, 90] on span "4" at bounding box center [67, 90] width 3 height 4
click at [68, 118] on span "4" at bounding box center [67, 118] width 3 height 4
click at [123, 132] on button "Next" at bounding box center [128, 133] width 21 height 8
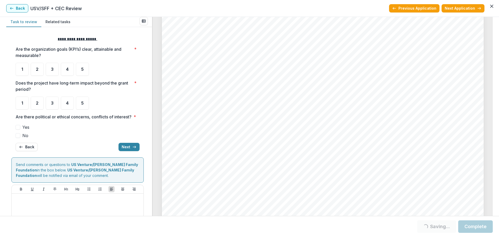
scroll to position [2540, 0]
click at [70, 69] on div "4" at bounding box center [67, 69] width 13 height 13
drag, startPoint x: 86, startPoint y: 99, endPoint x: 84, endPoint y: 104, distance: 4.9
click at [86, 100] on div "5" at bounding box center [82, 102] width 13 height 13
click at [19, 138] on span at bounding box center [18, 135] width 5 height 5
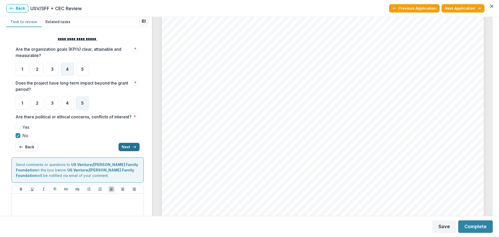
click at [132, 149] on icon "button" at bounding box center [134, 147] width 4 height 4
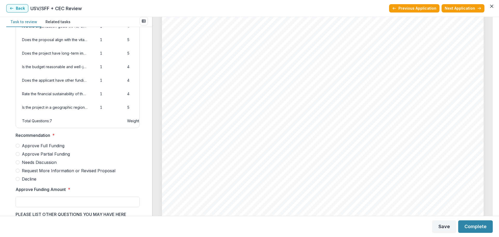
scroll to position [2021, 0]
click at [33, 149] on span "Approve Full Funding" at bounding box center [43, 145] width 43 height 6
click at [52, 207] on input "Approve Funding Amount *" at bounding box center [78, 201] width 124 height 10
type input "*******"
click at [142, 157] on div "Score Card Name Weight Score Are the organization goals (KPI’s) clear, attainab…" at bounding box center [77, 162] width 132 height 338
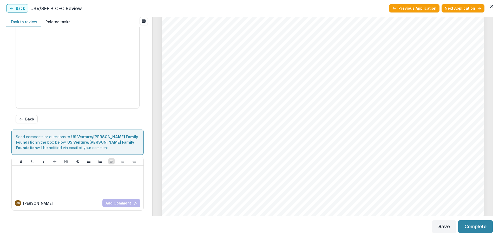
scroll to position [249, 0]
click at [464, 227] on button "Complete" at bounding box center [475, 226] width 35 height 12
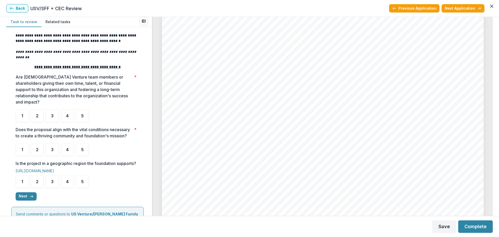
scroll to position [78, 0]
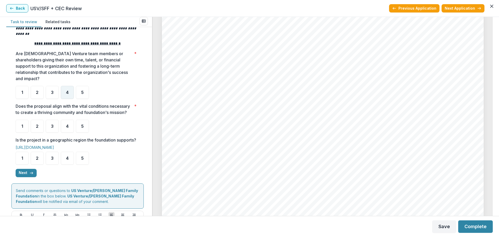
click at [65, 87] on div "4" at bounding box center [67, 92] width 13 height 13
click at [83, 125] on span "5" at bounding box center [82, 126] width 3 height 4
click at [81, 160] on span "5" at bounding box center [82, 158] width 3 height 4
click at [25, 177] on button "Next" at bounding box center [26, 173] width 21 height 8
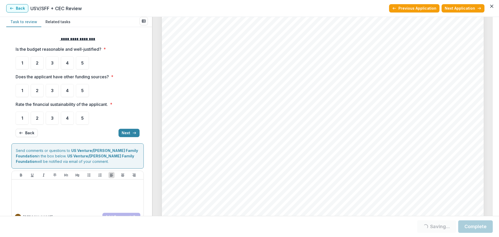
scroll to position [0, 0]
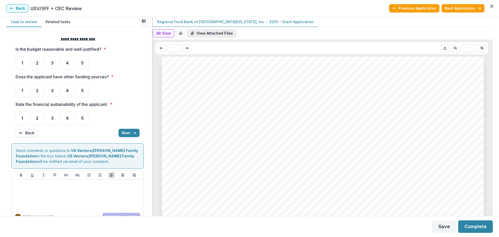
click at [212, 33] on button "View Attached Files" at bounding box center [211, 33] width 49 height 8
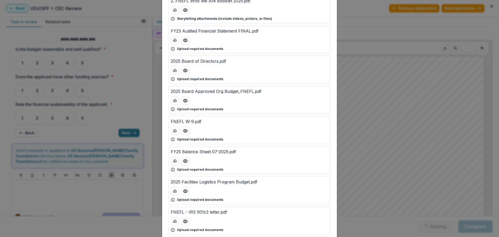
scroll to position [78, 0]
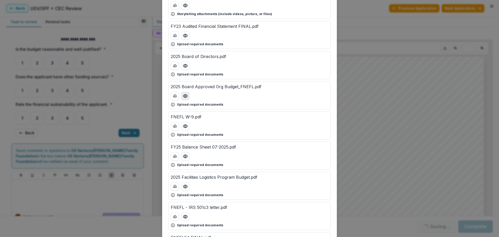
click at [183, 97] on icon "Preview 2025 Board Approved Org Budget_FNEFL.pdf" at bounding box center [185, 95] width 4 height 3
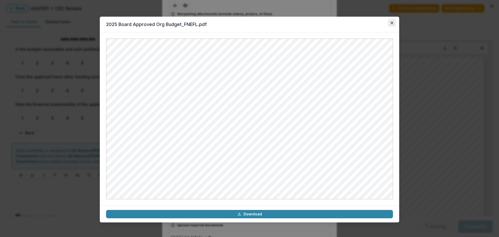
click at [390, 24] on icon "Close" at bounding box center [391, 22] width 3 height 3
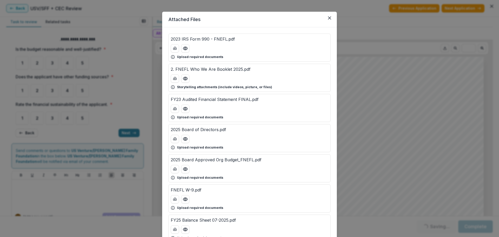
scroll to position [0, 0]
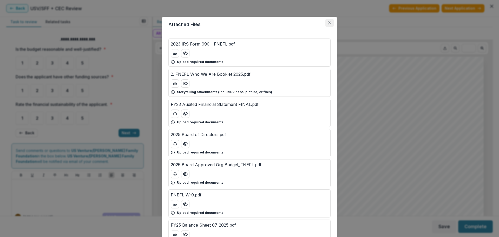
click at [328, 23] on icon "Close" at bounding box center [329, 22] width 3 height 3
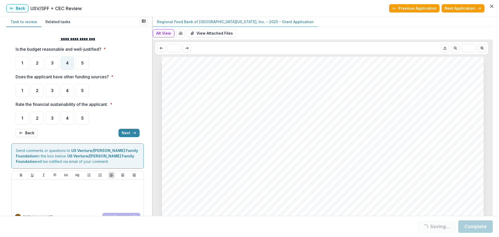
click at [68, 61] on span "4" at bounding box center [67, 63] width 3 height 4
click at [69, 64] on span "4" at bounding box center [67, 63] width 3 height 4
click at [82, 93] on div "5" at bounding box center [82, 90] width 13 height 13
click at [70, 62] on div "4" at bounding box center [67, 62] width 13 height 13
click at [69, 118] on div "4" at bounding box center [67, 117] width 13 height 13
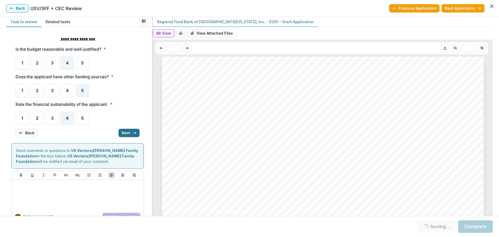
click at [127, 131] on button "Next" at bounding box center [128, 133] width 21 height 8
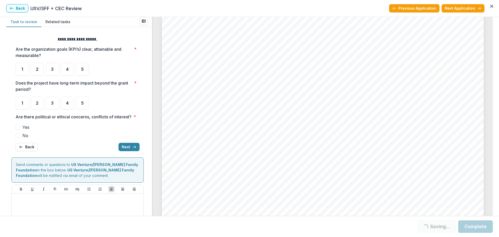
scroll to position [2415, 0]
click at [50, 69] on div "3" at bounding box center [52, 69] width 13 height 13
click at [83, 108] on div "5" at bounding box center [82, 102] width 13 height 13
click at [49, 71] on div "3" at bounding box center [52, 69] width 13 height 13
click at [18, 138] on span at bounding box center [18, 135] width 5 height 5
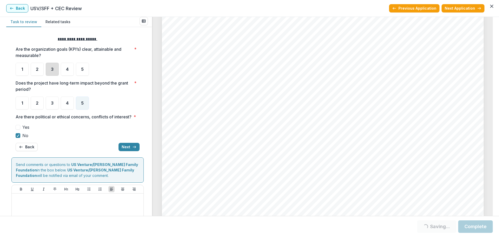
click at [48, 67] on div "3" at bounding box center [52, 69] width 13 height 13
click at [50, 68] on div "3" at bounding box center [52, 69] width 13 height 13
click at [133, 149] on icon "button" at bounding box center [134, 147] width 4 height 4
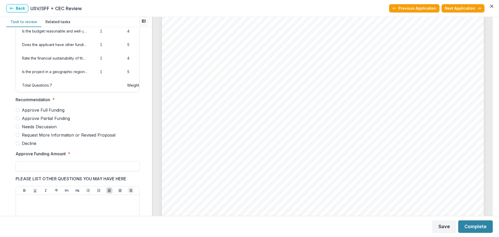
scroll to position [65, 0]
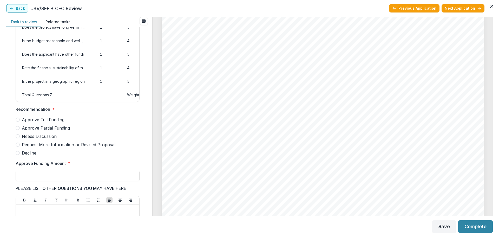
click at [63, 131] on span "Approve Partial Funding" at bounding box center [46, 128] width 48 height 6
click at [77, 180] on input "Approve Funding Amount *" at bounding box center [78, 175] width 124 height 10
click at [27, 139] on span "Needs Discussion" at bounding box center [39, 136] width 35 height 6
click at [51, 181] on input "**" at bounding box center [78, 175] width 124 height 10
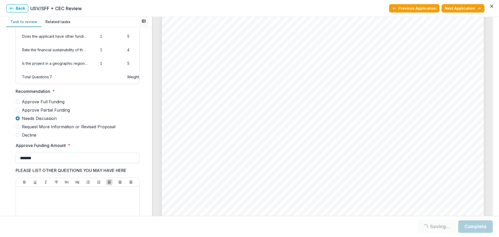
scroll to position [117, 0]
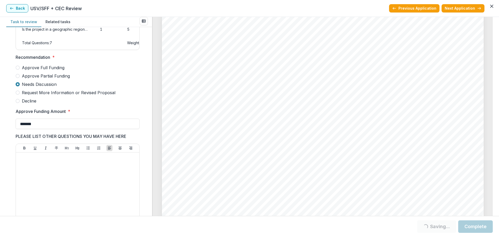
type input "*******"
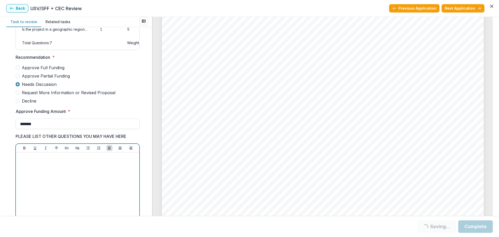
click at [82, 182] on div at bounding box center [77, 193] width 119 height 78
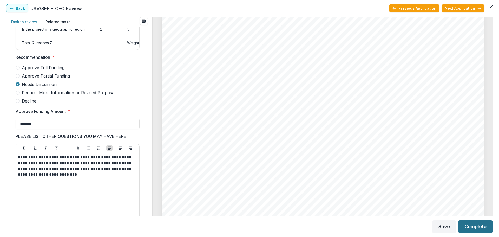
click at [480, 226] on button "Complete" at bounding box center [475, 226] width 35 height 12
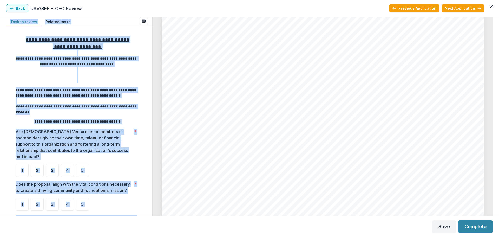
scroll to position [2486, 0]
drag, startPoint x: 491, startPoint y: 210, endPoint x: 475, endPoint y: 12, distance: 198.5
click at [475, 12] on section "**********" at bounding box center [249, 118] width 499 height 237
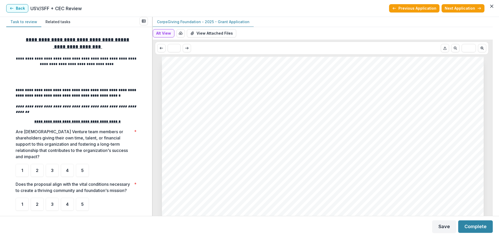
click at [202, 35] on button "View Attached Files" at bounding box center [211, 33] width 49 height 8
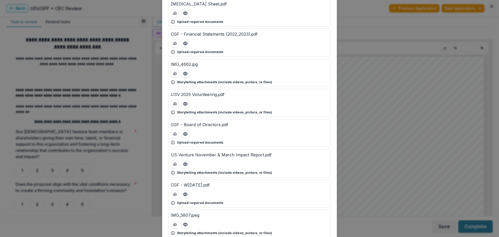
scroll to position [78, 0]
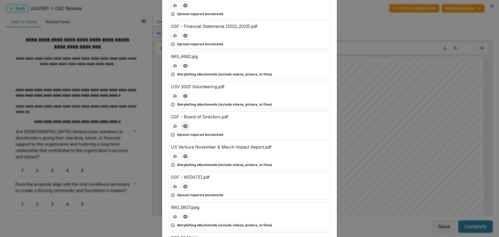
click at [184, 129] on button "Preview CGF - Board of Directors.pdf" at bounding box center [185, 126] width 8 height 8
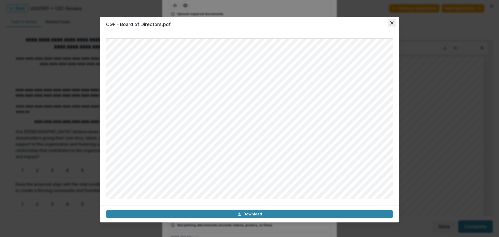
click at [391, 22] on icon "Close" at bounding box center [391, 22] width 3 height 3
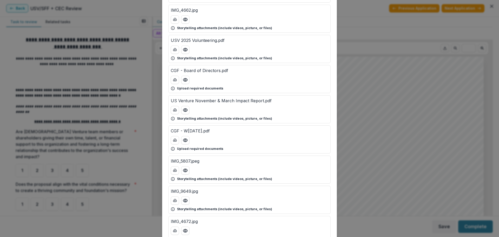
scroll to position [130, 0]
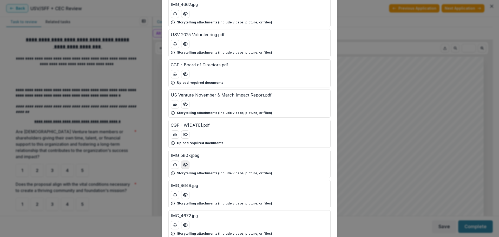
click at [186, 164] on icon "Preview IMG_5807.jpeg" at bounding box center [185, 164] width 5 height 5
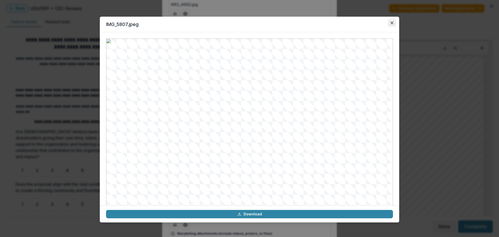
click at [392, 23] on icon "Close" at bounding box center [391, 22] width 3 height 3
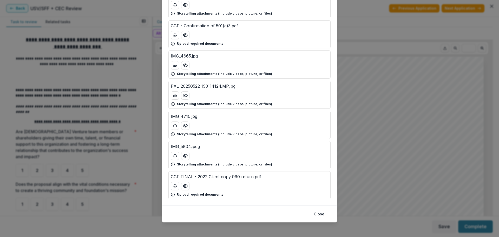
scroll to position [502, 0]
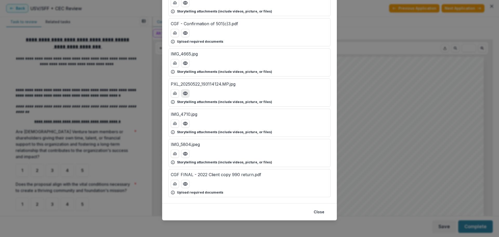
click at [184, 93] on icon "Preview PXL_20250522_193114124.MP.jpg" at bounding box center [185, 93] width 5 height 5
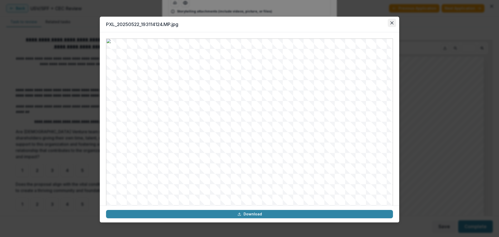
click at [392, 24] on icon "Close" at bounding box center [391, 22] width 3 height 3
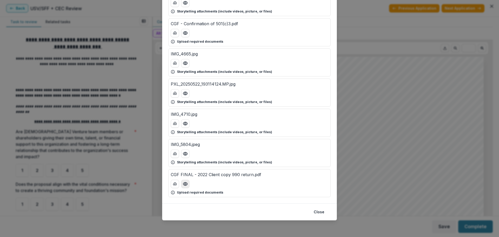
click at [184, 183] on icon "Preview CGF FINAL - 2022 Client copy 990 return.pdf" at bounding box center [185, 183] width 5 height 5
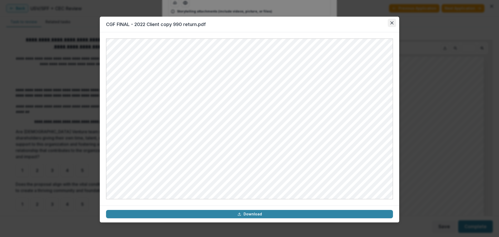
click at [393, 25] on button "Close" at bounding box center [391, 23] width 8 height 8
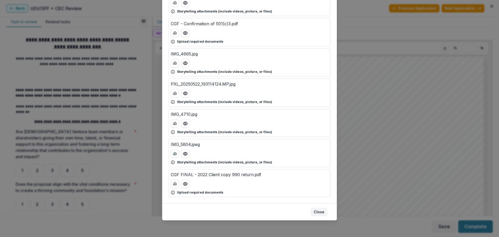
click at [322, 212] on button "Close" at bounding box center [318, 211] width 17 height 8
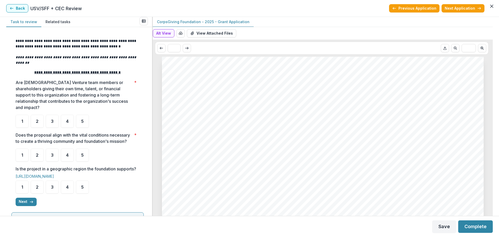
scroll to position [52, 0]
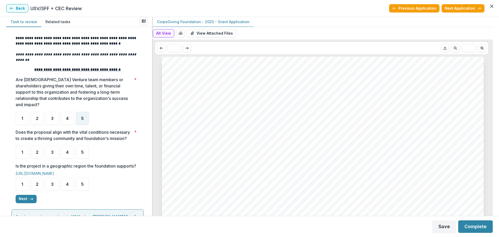
click at [84, 112] on div "5" at bounding box center [82, 118] width 13 height 13
click at [66, 153] on span "4" at bounding box center [67, 152] width 3 height 4
click at [80, 190] on div "5" at bounding box center [82, 183] width 13 height 13
click at [66, 153] on span "4" at bounding box center [67, 152] width 3 height 4
click at [30, 199] on line "button" at bounding box center [31, 199] width 3 height 0
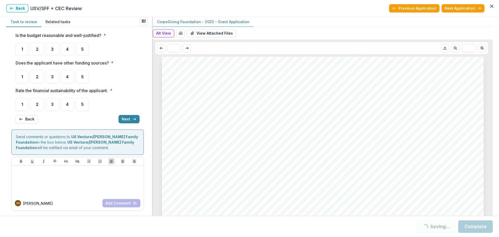
scroll to position [0, 0]
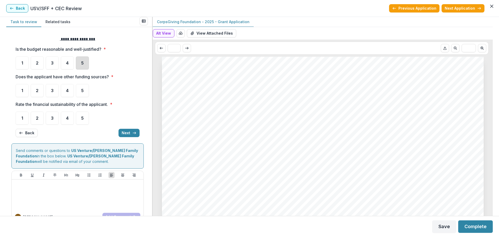
click at [78, 65] on div "5" at bounding box center [82, 62] width 13 height 13
click at [79, 92] on div "5" at bounding box center [82, 90] width 13 height 13
drag, startPoint x: 83, startPoint y: 117, endPoint x: 83, endPoint y: 111, distance: 6.0
click at [83, 116] on span "5" at bounding box center [82, 118] width 3 height 4
drag, startPoint x: 82, startPoint y: 92, endPoint x: 93, endPoint y: 96, distance: 11.9
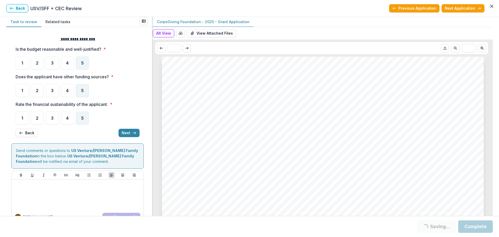
click at [82, 92] on span "5" at bounding box center [82, 90] width 3 height 4
click at [124, 134] on button "Next" at bounding box center [128, 133] width 21 height 8
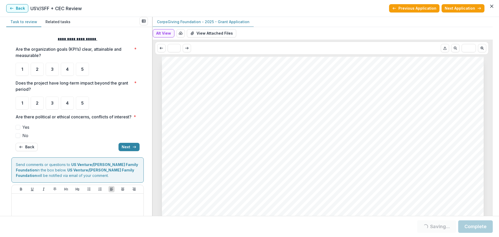
click at [24, 151] on button "Back" at bounding box center [27, 147] width 22 height 8
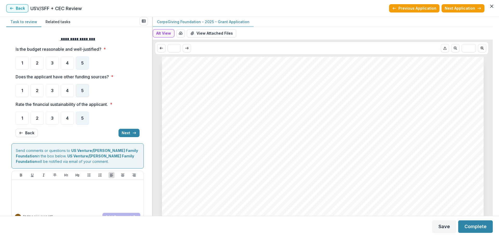
click at [83, 90] on span "5" at bounding box center [82, 90] width 3 height 4
click at [132, 136] on button "Next" at bounding box center [128, 133] width 21 height 8
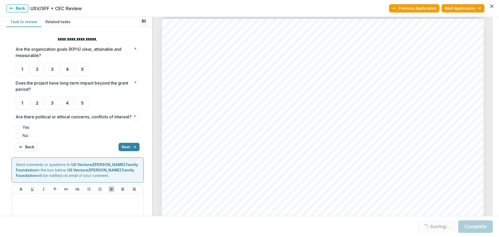
scroll to position [641, 0]
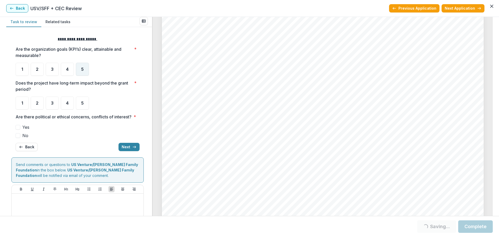
click at [83, 70] on span "5" at bounding box center [82, 69] width 3 height 4
click at [82, 69] on span "5" at bounding box center [82, 69] width 3 height 4
click at [84, 71] on div "5" at bounding box center [82, 69] width 13 height 13
click at [66, 104] on span "4" at bounding box center [67, 103] width 3 height 4
click at [19, 138] on span at bounding box center [18, 135] width 5 height 5
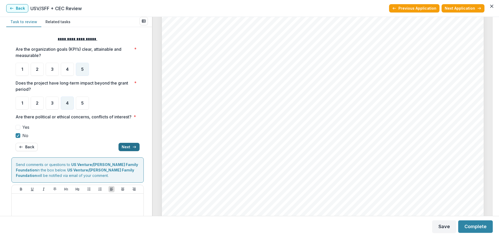
click at [128, 151] on button "Next" at bounding box center [128, 147] width 21 height 8
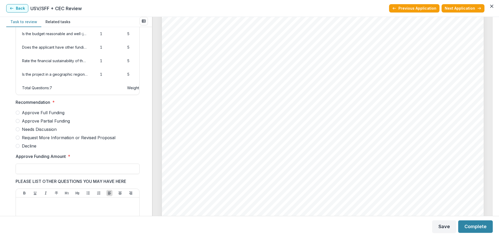
scroll to position [78, 0]
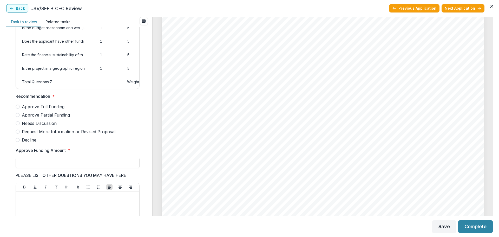
click at [42, 110] on span "Approve Full Funding" at bounding box center [43, 106] width 43 height 6
click at [65, 168] on input "Approve Funding Amount *" at bounding box center [78, 162] width 124 height 10
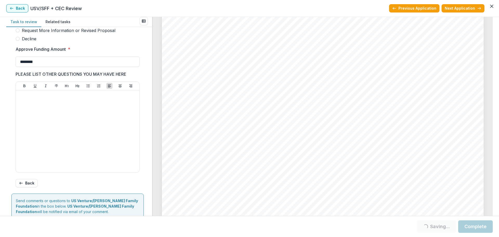
scroll to position [182, 0]
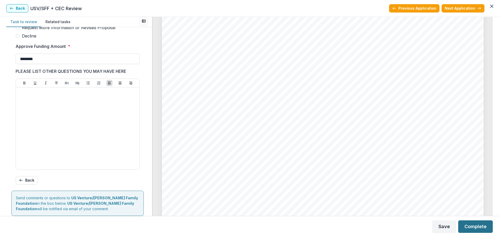
type input "********"
click at [467, 227] on button "Complete" at bounding box center [475, 226] width 35 height 12
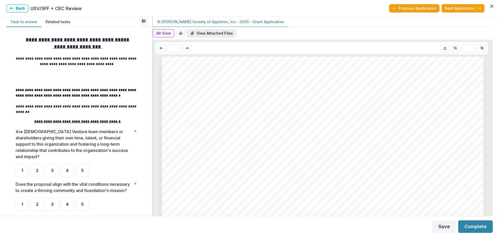
click at [223, 31] on button "View Attached Files" at bounding box center [211, 33] width 49 height 8
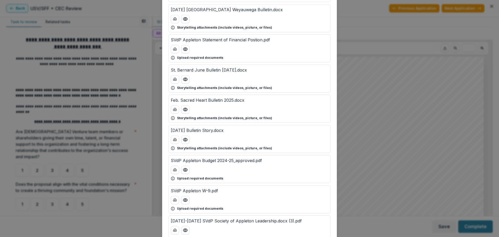
scroll to position [104, 0]
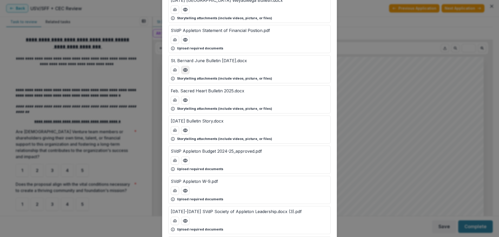
click at [185, 70] on icon "Preview St. Bernard June Bulletin 5.15.25.docx" at bounding box center [185, 69] width 5 height 5
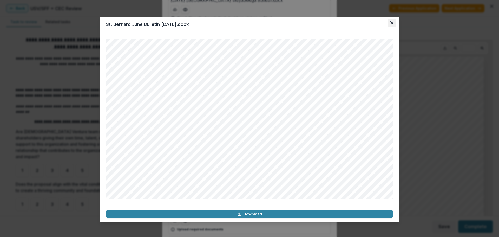
click at [390, 22] on icon "Close" at bounding box center [391, 22] width 3 height 3
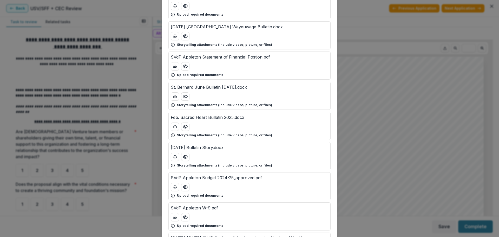
scroll to position [75, 0]
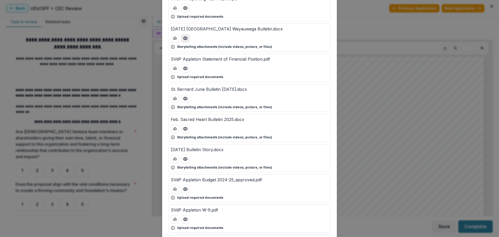
click at [184, 37] on icon "Preview April 2025 Manawa Weyauwega Bulletin.docx" at bounding box center [185, 38] width 4 height 3
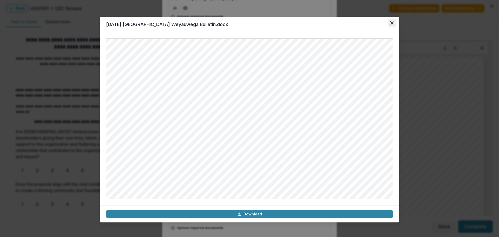
click at [392, 22] on icon "Close" at bounding box center [391, 22] width 3 height 3
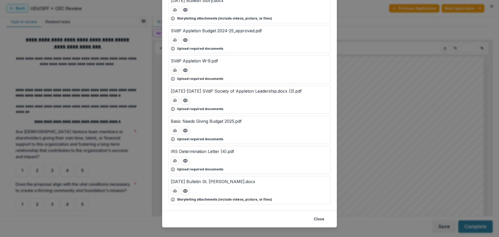
scroll to position [231, 0]
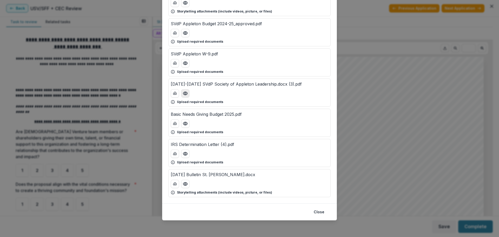
click at [185, 95] on icon "Preview 2024-2025 SVdP Society of Appleton Leadership.docx (3).pdf" at bounding box center [185, 93] width 4 height 3
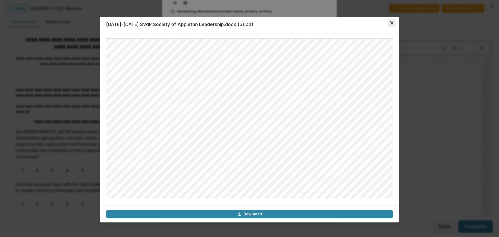
click at [391, 23] on icon "Close" at bounding box center [391, 22] width 3 height 3
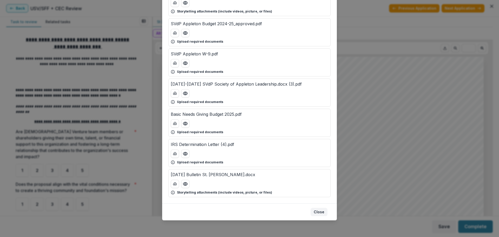
click at [316, 210] on button "Close" at bounding box center [318, 211] width 17 height 8
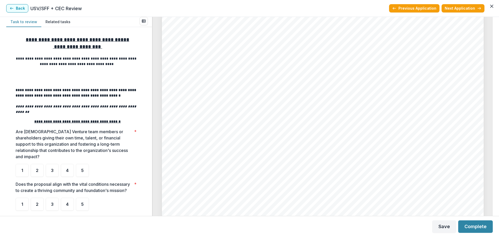
scroll to position [1610, 0]
click at [69, 167] on div "4" at bounding box center [67, 170] width 13 height 13
click at [79, 205] on div "5" at bounding box center [82, 203] width 13 height 13
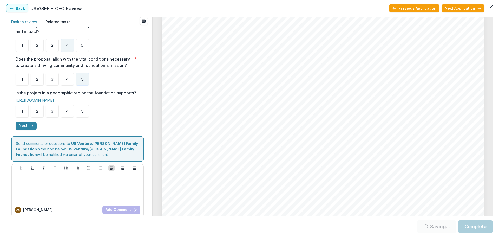
scroll to position [130, 0]
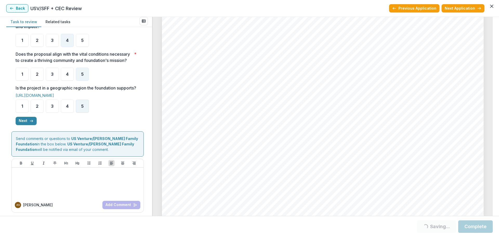
click at [81, 112] on div "5" at bounding box center [82, 105] width 13 height 13
click at [25, 125] on button "Next" at bounding box center [26, 121] width 21 height 8
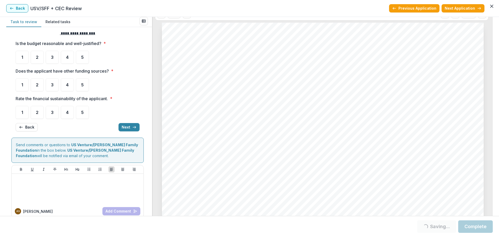
scroll to position [0, 0]
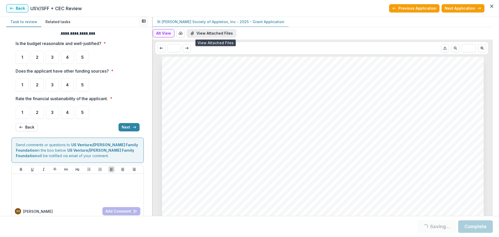
click at [199, 35] on button "View Attached Files" at bounding box center [211, 33] width 49 height 8
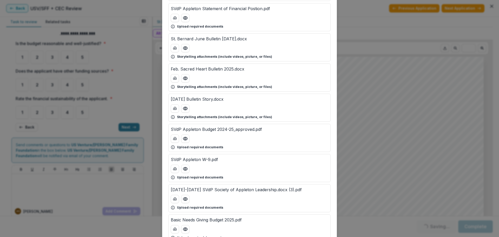
scroll to position [130, 0]
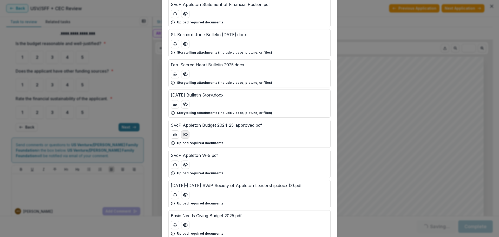
click at [184, 136] on icon "Preview SVdP Appleton Budget 2024-25_approved.pdf" at bounding box center [185, 134] width 4 height 3
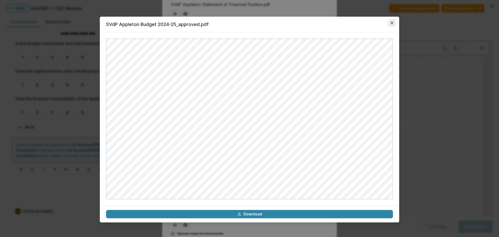
click at [390, 21] on button "Close" at bounding box center [391, 23] width 8 height 8
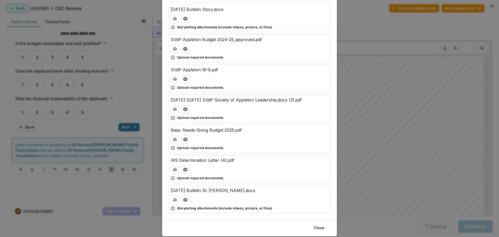
scroll to position [231, 0]
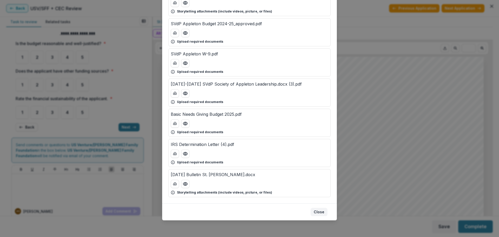
click at [316, 215] on button "Close" at bounding box center [318, 211] width 17 height 8
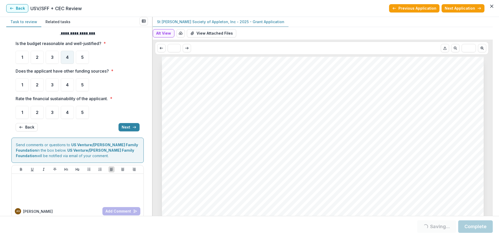
click at [69, 54] on div "4" at bounding box center [67, 57] width 13 height 13
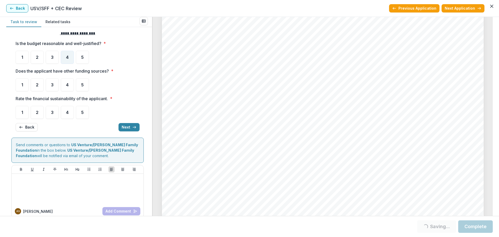
scroll to position [1870, 0]
click at [65, 86] on div "4" at bounding box center [67, 84] width 13 height 13
click at [65, 116] on div "4" at bounding box center [67, 112] width 13 height 13
click at [128, 125] on button "Next" at bounding box center [128, 127] width 21 height 8
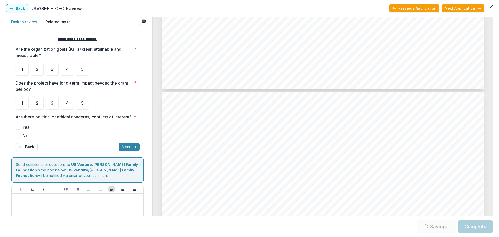
scroll to position [2285, 0]
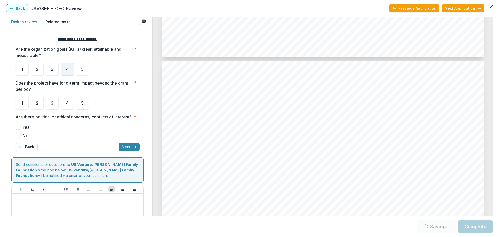
click at [64, 70] on div "4" at bounding box center [67, 69] width 13 height 13
drag, startPoint x: 77, startPoint y: 103, endPoint x: 75, endPoint y: 113, distance: 10.4
click at [77, 103] on div "5" at bounding box center [82, 102] width 13 height 13
drag, startPoint x: 19, startPoint y: 140, endPoint x: 28, endPoint y: 138, distance: 9.4
click at [20, 138] on span at bounding box center [18, 135] width 5 height 5
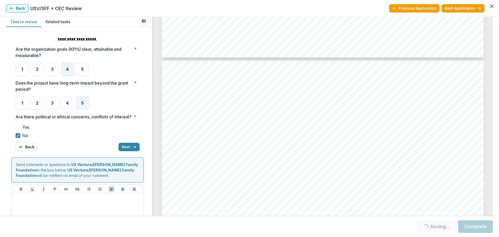
click at [71, 66] on div "4" at bounding box center [67, 69] width 13 height 13
click at [124, 151] on button "Next" at bounding box center [128, 147] width 21 height 8
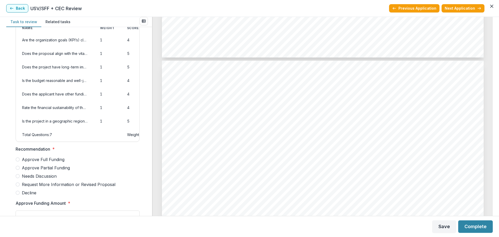
scroll to position [104, 0]
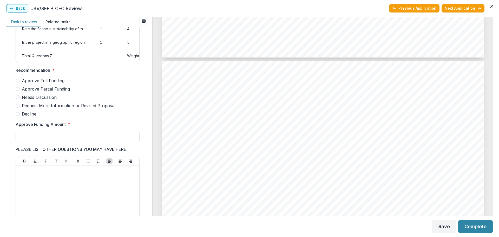
click at [64, 92] on span "Approve Partial Funding" at bounding box center [46, 89] width 48 height 6
click at [77, 142] on input "Approve Funding Amount *" at bounding box center [78, 136] width 124 height 10
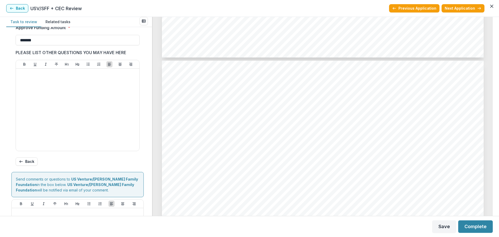
scroll to position [208, 0]
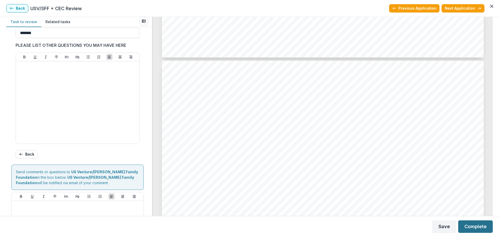
type input "*******"
click at [473, 225] on button "Complete" at bounding box center [475, 226] width 35 height 12
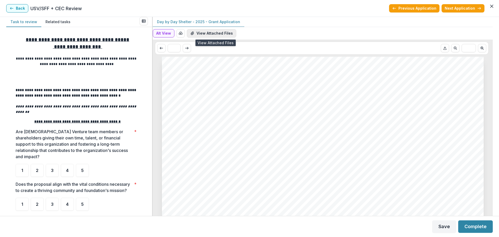
click at [216, 33] on button "View Attached Files" at bounding box center [211, 33] width 49 height 8
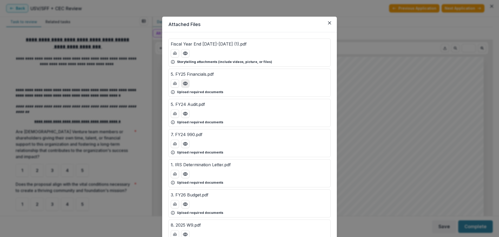
click at [186, 83] on icon "Preview 5. FY25 Financials.pdf" at bounding box center [185, 83] width 4 height 3
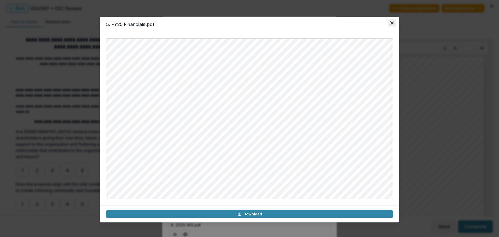
click at [392, 24] on icon "Close" at bounding box center [391, 22] width 3 height 3
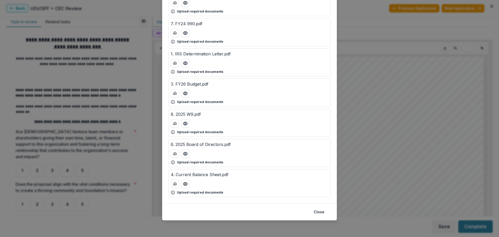
scroll to position [85, 0]
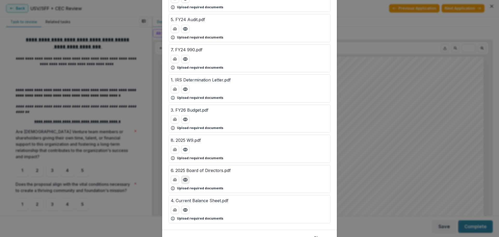
click at [183, 179] on icon "Preview 6. 2025 Board of Directors.pdf" at bounding box center [185, 179] width 5 height 5
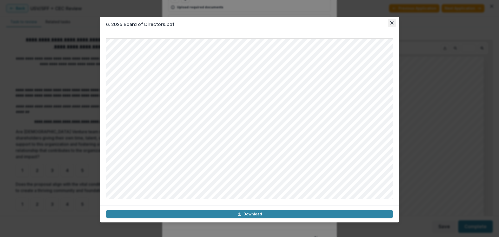
click at [392, 23] on icon "Close" at bounding box center [391, 22] width 3 height 3
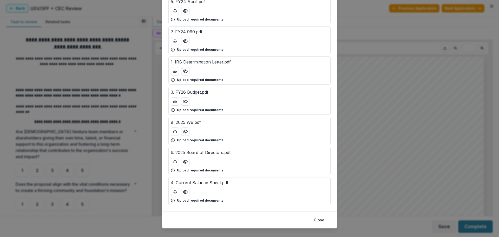
scroll to position [111, 0]
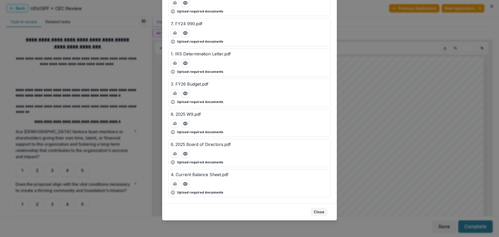
click at [319, 211] on button "Close" at bounding box center [318, 211] width 17 height 8
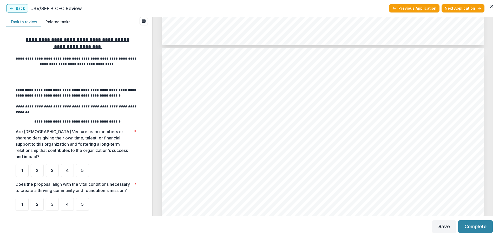
scroll to position [467, 0]
click at [50, 164] on div "3" at bounding box center [52, 170] width 13 height 13
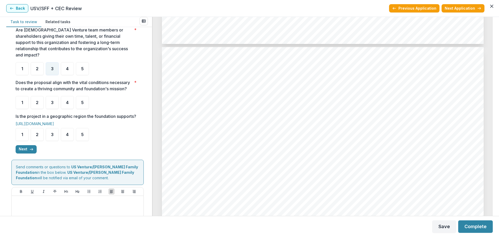
scroll to position [104, 0]
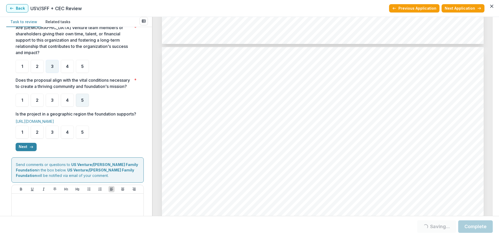
click at [81, 101] on div "5" at bounding box center [82, 99] width 13 height 13
click at [82, 138] on div "5" at bounding box center [82, 131] width 13 height 13
click at [83, 99] on span "5" at bounding box center [82, 100] width 3 height 4
click at [86, 138] on div "5" at bounding box center [82, 131] width 13 height 13
click at [86, 102] on div "5" at bounding box center [82, 99] width 13 height 13
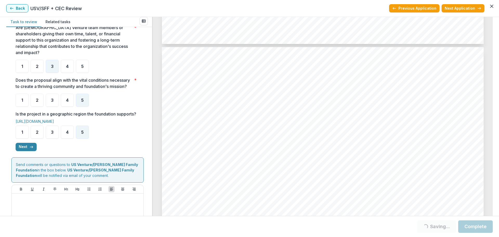
click at [22, 151] on button "Next" at bounding box center [26, 147] width 21 height 8
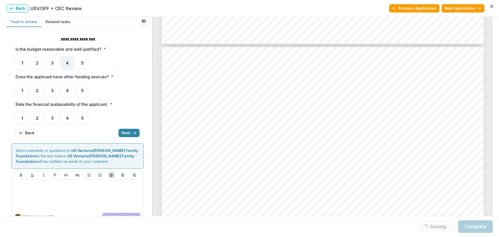
click at [68, 63] on span "4" at bounding box center [67, 63] width 3 height 4
click at [82, 93] on div "5" at bounding box center [82, 90] width 13 height 13
click at [70, 120] on div "4" at bounding box center [67, 117] width 13 height 13
click at [69, 62] on div "4" at bounding box center [67, 62] width 13 height 13
click at [64, 62] on div "4" at bounding box center [67, 62] width 13 height 13
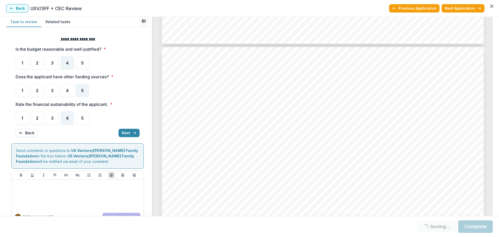
click at [73, 65] on div "4" at bounding box center [67, 62] width 13 height 13
click at [127, 132] on button "Next" at bounding box center [128, 133] width 21 height 8
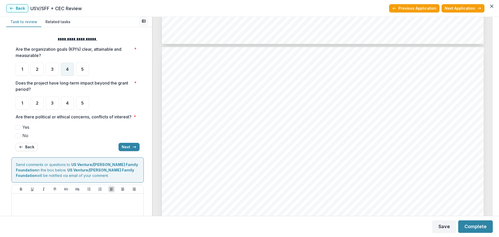
click at [69, 69] on span "4" at bounding box center [67, 69] width 3 height 4
click at [69, 108] on div "4" at bounding box center [67, 102] width 13 height 13
drag, startPoint x: 19, startPoint y: 142, endPoint x: 23, endPoint y: 142, distance: 4.2
click at [19, 138] on span at bounding box center [18, 135] width 5 height 5
click at [67, 104] on span "4" at bounding box center [67, 103] width 3 height 4
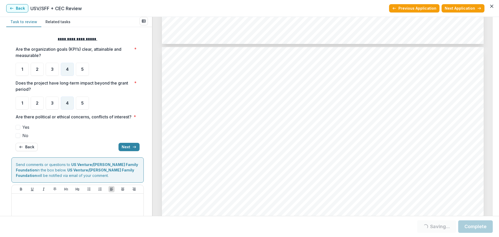
click at [16, 138] on span at bounding box center [18, 135] width 5 height 5
click at [121, 151] on button "Next" at bounding box center [128, 147] width 21 height 8
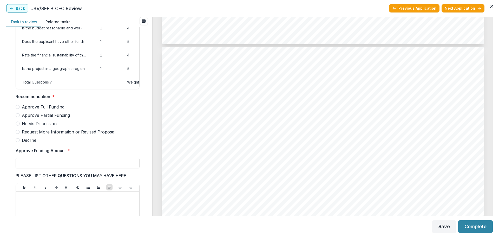
scroll to position [78, 0]
click at [59, 110] on span "Approve Full Funding" at bounding box center [43, 106] width 43 height 6
click at [70, 168] on input "Approve Funding Amount *" at bounding box center [78, 162] width 124 height 10
type input "*******"
click at [476, 224] on button "Complete" at bounding box center [475, 226] width 35 height 12
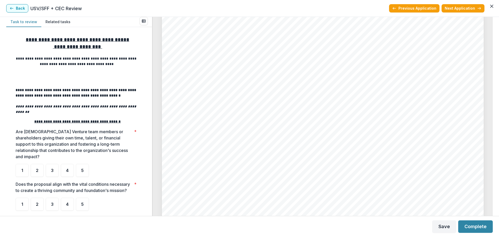
scroll to position [3332, 0]
drag, startPoint x: 493, startPoint y: 201, endPoint x: 469, endPoint y: 124, distance: 80.8
click at [484, 47] on div "**********" at bounding box center [249, 116] width 499 height 199
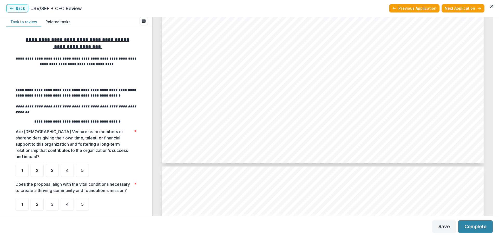
scroll to position [0, 0]
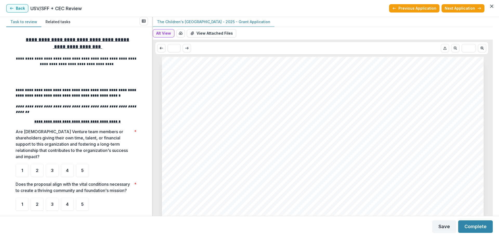
click at [216, 35] on button "View Attached Files" at bounding box center [211, 33] width 49 height 8
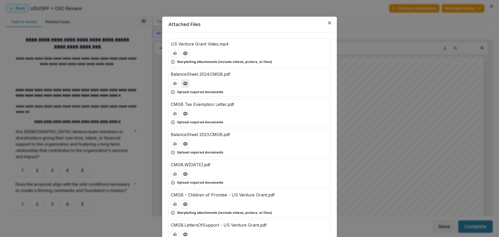
click at [184, 83] on circle "Preview BalanceSheet 2024.CMGB.pdf" at bounding box center [185, 84] width 2 height 2
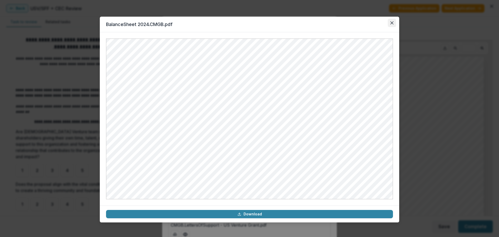
click at [392, 24] on button "Close" at bounding box center [391, 23] width 8 height 8
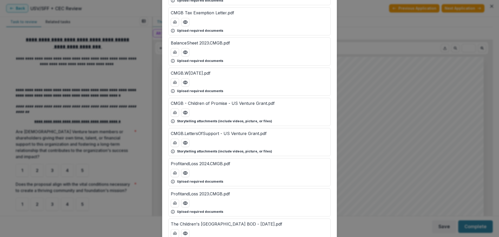
scroll to position [104, 0]
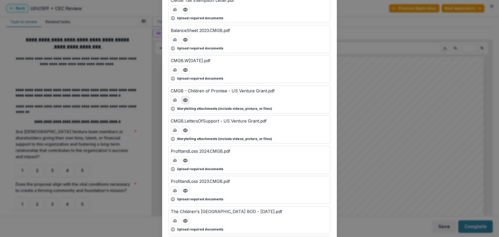
click at [184, 98] on icon "Preview CMGB - Children of Promise - US Venture Grant.pdf" at bounding box center [185, 99] width 4 height 3
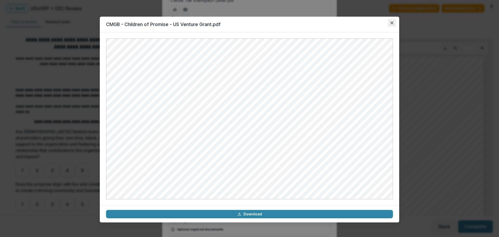
click at [392, 22] on icon "Close" at bounding box center [391, 22] width 3 height 3
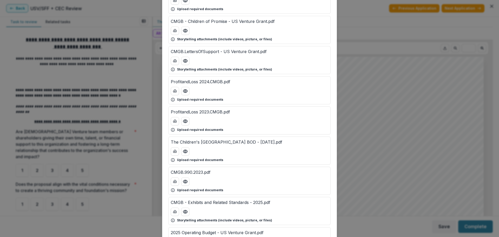
scroll to position [182, 0]
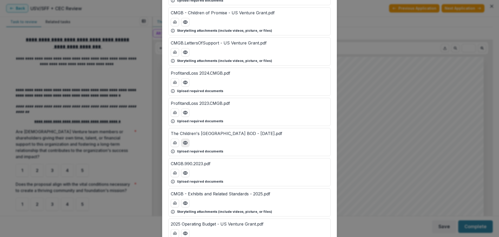
click at [183, 144] on icon "Preview The Children's Museum of Green Bay BOD - June 2025.pdf" at bounding box center [185, 142] width 5 height 5
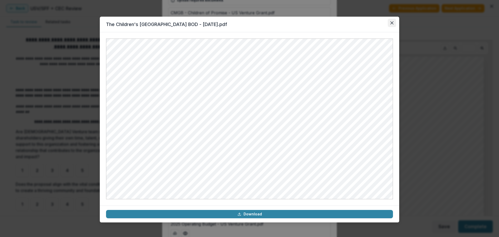
click at [392, 23] on icon "Close" at bounding box center [391, 22] width 3 height 3
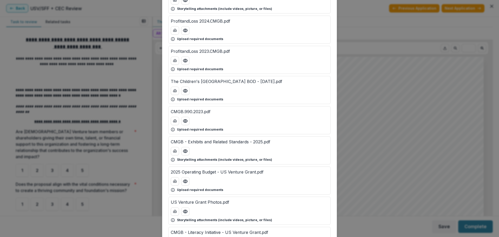
scroll to position [260, 0]
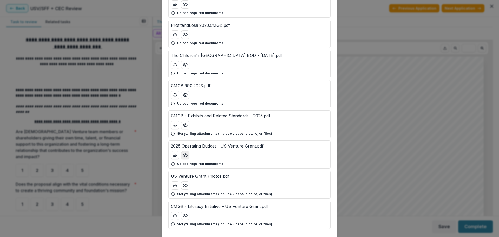
click at [183, 155] on icon "Preview 2025 Operating Budget - US Venture Grant.pdf" at bounding box center [185, 154] width 5 height 5
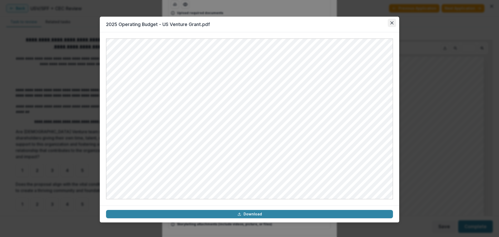
click at [393, 23] on icon "Close" at bounding box center [391, 22] width 3 height 3
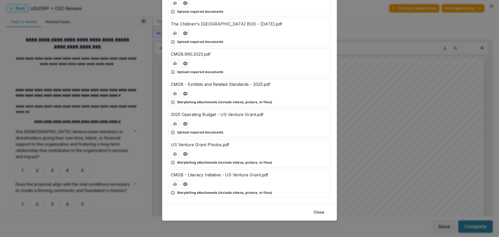
scroll to position [291, 0]
click at [186, 155] on icon "Preview US Venture Grant Photos.pdf" at bounding box center [185, 153] width 5 height 5
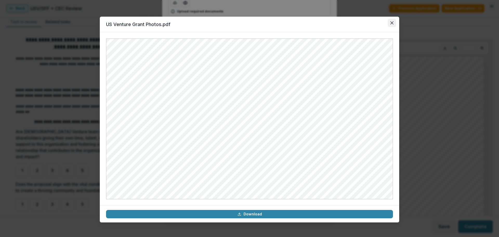
click at [391, 22] on icon "Close" at bounding box center [391, 22] width 3 height 3
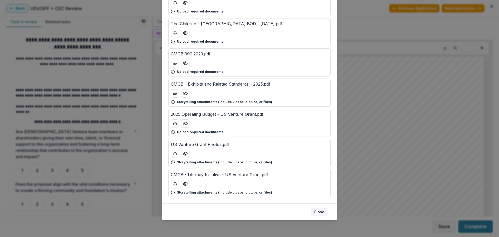
click at [318, 211] on button "Close" at bounding box center [318, 211] width 17 height 8
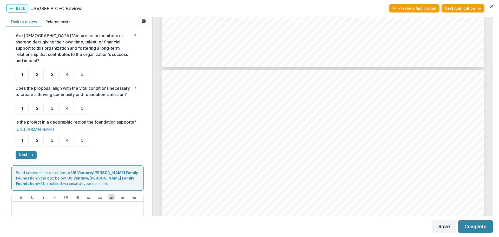
scroll to position [104, 0]
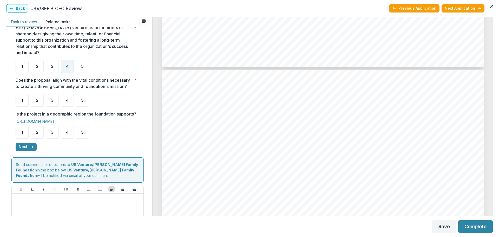
click at [68, 63] on div "4" at bounding box center [67, 66] width 13 height 13
click at [66, 103] on div "4" at bounding box center [67, 99] width 13 height 13
click at [82, 138] on div "5" at bounding box center [82, 131] width 13 height 13
click at [66, 102] on span "4" at bounding box center [67, 100] width 3 height 4
click at [66, 99] on span "4" at bounding box center [67, 100] width 3 height 4
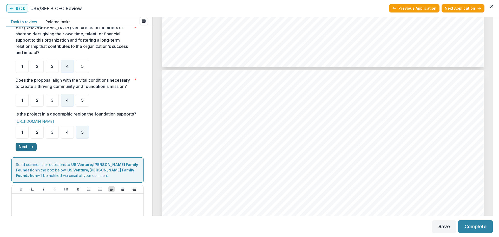
click at [29, 149] on icon "button" at bounding box center [31, 147] width 4 height 4
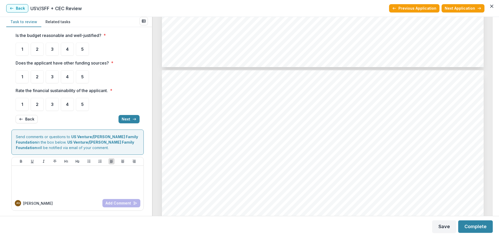
scroll to position [0, 0]
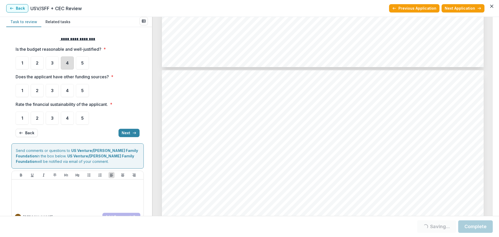
click at [63, 62] on div "4" at bounding box center [67, 62] width 13 height 13
click at [83, 90] on span "5" at bounding box center [82, 90] width 3 height 4
click at [68, 120] on span "4" at bounding box center [67, 118] width 3 height 4
click at [81, 121] on div "5" at bounding box center [82, 117] width 13 height 13
drag, startPoint x: 66, startPoint y: 61, endPoint x: 72, endPoint y: 71, distance: 11.8
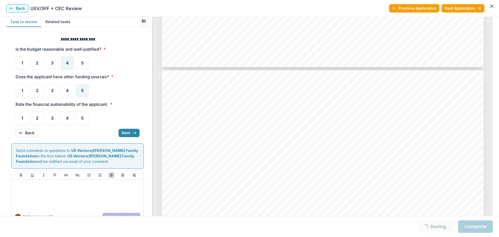
click at [66, 61] on span "4" at bounding box center [67, 63] width 3 height 4
click at [83, 120] on span "5" at bounding box center [82, 118] width 3 height 4
click at [134, 135] on icon "button" at bounding box center [134, 133] width 4 height 4
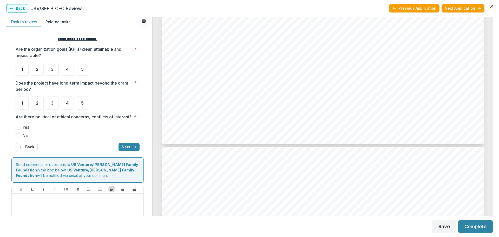
scroll to position [2207, 0]
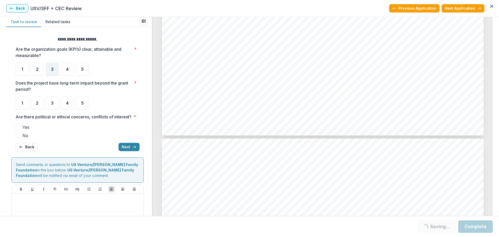
click at [53, 70] on span "3" at bounding box center [52, 69] width 3 height 4
click at [68, 106] on div "4" at bounding box center [67, 102] width 13 height 13
drag, startPoint x: 21, startPoint y: 142, endPoint x: 24, endPoint y: 143, distance: 3.9
click at [21, 138] on label "No" at bounding box center [78, 135] width 124 height 6
click at [124, 151] on button "Next" at bounding box center [128, 147] width 21 height 8
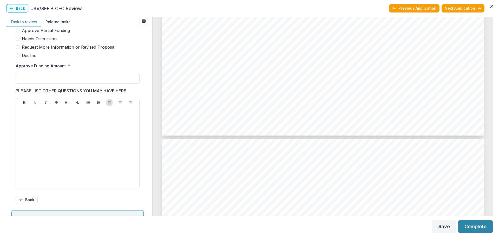
scroll to position [39, 0]
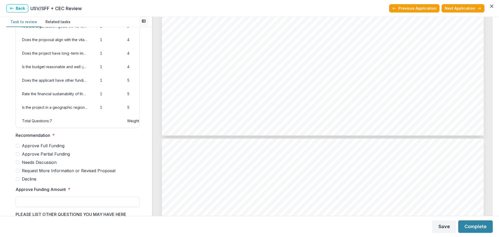
drag, startPoint x: 39, startPoint y: 168, endPoint x: 52, endPoint y: 192, distance: 27.3
click at [39, 165] on span "Needs Discussion" at bounding box center [39, 162] width 35 height 6
click at [63, 203] on input "Approve Funding Amount *" at bounding box center [78, 201] width 124 height 10
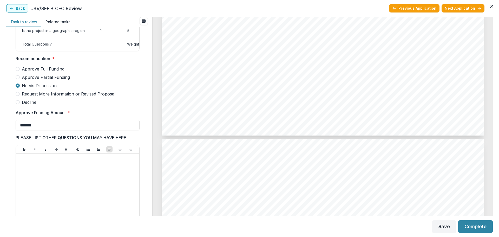
scroll to position [143, 0]
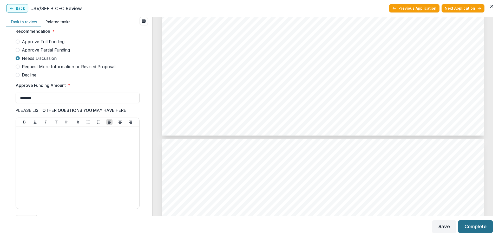
type input "*******"
click at [473, 226] on button "Complete" at bounding box center [475, 226] width 35 height 12
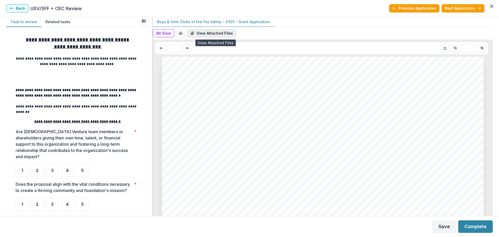
click at [204, 32] on button "View Attached Files" at bounding box center [211, 33] width 49 height 8
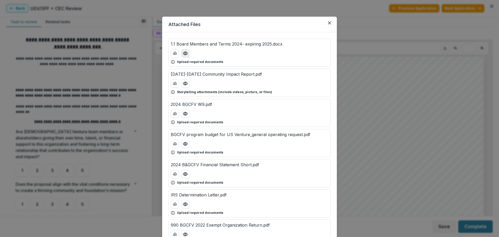
click at [185, 55] on icon "Preview 1.1 Board Members and Terms 2024- expiring 2025.docx" at bounding box center [185, 53] width 4 height 3
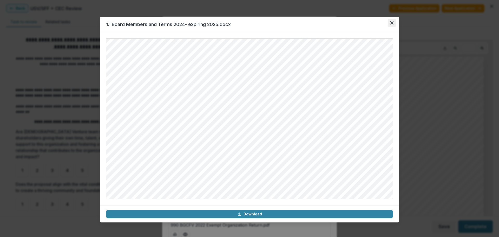
click at [392, 22] on icon "Close" at bounding box center [391, 22] width 3 height 3
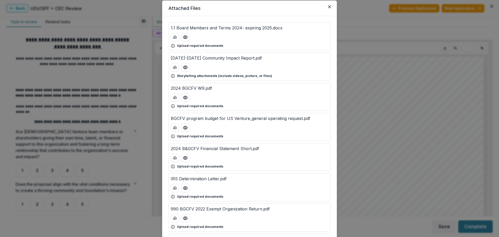
scroll to position [7, 0]
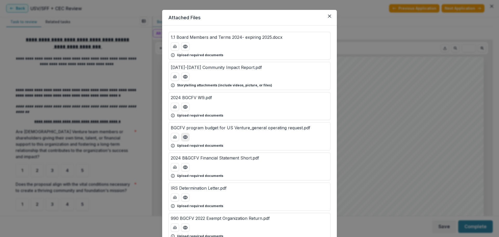
click at [184, 136] on icon "Preview BGCFV program budget for US Venture_general operating request.pdf" at bounding box center [185, 136] width 5 height 5
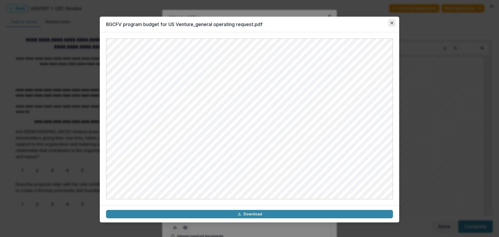
click at [392, 23] on icon "Close" at bounding box center [391, 22] width 3 height 3
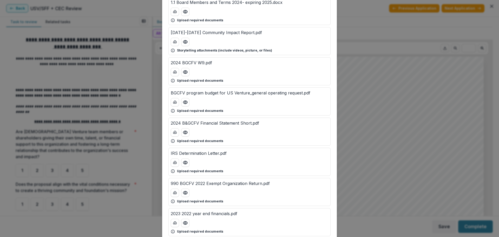
scroll to position [0, 0]
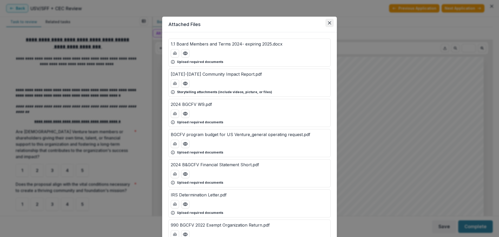
click at [328, 23] on icon "Close" at bounding box center [329, 22] width 3 height 3
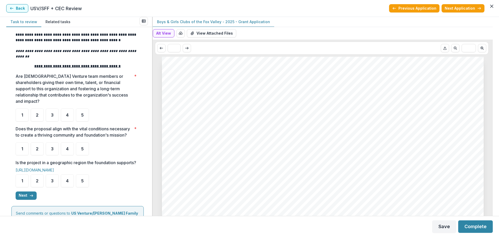
scroll to position [78, 0]
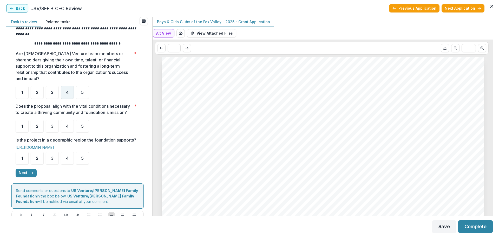
click at [69, 90] on span "4" at bounding box center [67, 92] width 3 height 4
click at [80, 129] on div "5" at bounding box center [82, 125] width 13 height 13
drag, startPoint x: 82, startPoint y: 165, endPoint x: 85, endPoint y: 167, distance: 4.3
click at [82, 160] on span "5" at bounding box center [82, 158] width 3 height 4
click at [32, 174] on polyline "button" at bounding box center [32, 173] width 1 height 2
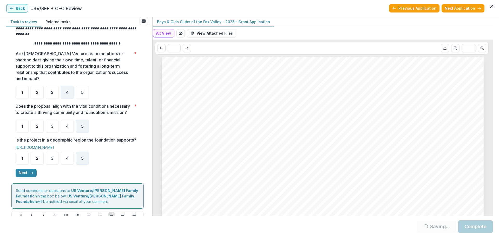
scroll to position [0, 0]
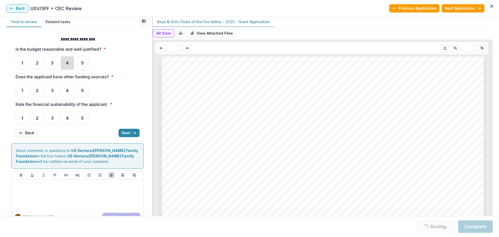
click at [71, 64] on div "4" at bounding box center [67, 62] width 13 height 13
click at [78, 92] on div "5" at bounding box center [82, 90] width 13 height 13
click at [69, 121] on div "4" at bounding box center [67, 117] width 13 height 13
click at [86, 88] on div "5" at bounding box center [82, 90] width 13 height 13
click at [74, 120] on ul "1 2 3 4 5" at bounding box center [78, 117] width 124 height 13
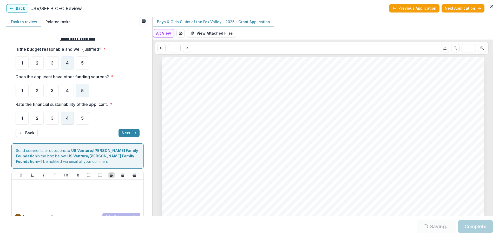
click at [63, 124] on div "4" at bounding box center [67, 117] width 13 height 13
click at [132, 133] on icon "button" at bounding box center [134, 133] width 4 height 4
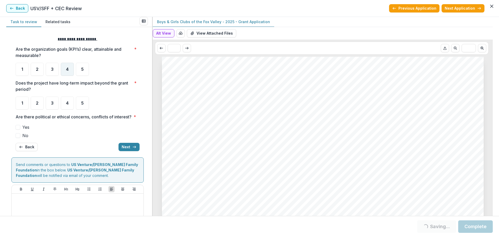
click at [72, 69] on div "4" at bounding box center [67, 69] width 13 height 13
click at [80, 107] on div "5" at bounding box center [82, 102] width 13 height 13
click at [18, 138] on span at bounding box center [18, 135] width 5 height 5
click at [64, 68] on div "4" at bounding box center [67, 69] width 13 height 13
drag, startPoint x: 80, startPoint y: 102, endPoint x: 92, endPoint y: 104, distance: 12.4
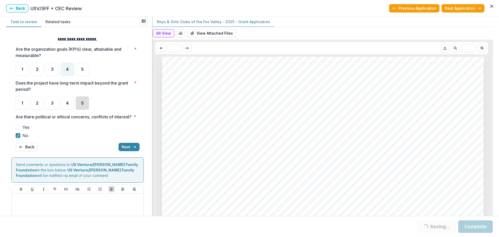
click at [81, 102] on div "5" at bounding box center [82, 102] width 13 height 13
click at [132, 149] on icon "button" at bounding box center [134, 147] width 4 height 4
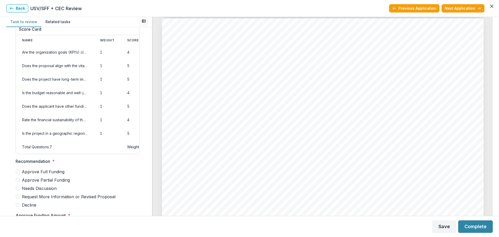
scroll to position [1870, 0]
click at [48, 175] on span "Approve Full Funding" at bounding box center [43, 171] width 43 height 6
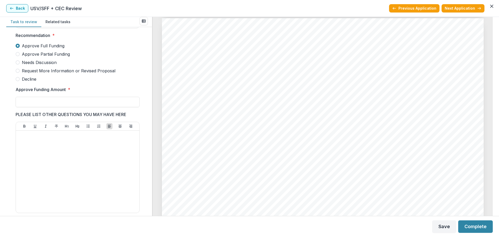
scroll to position [143, 0]
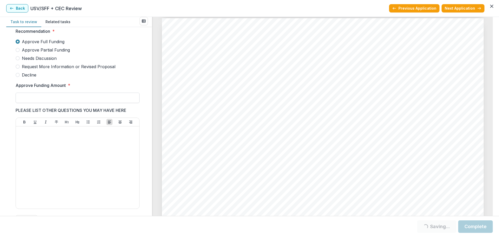
click at [68, 103] on input "Approve Funding Amount *" at bounding box center [78, 97] width 124 height 10
type input "*******"
click at [477, 228] on button "Complete" at bounding box center [475, 226] width 35 height 12
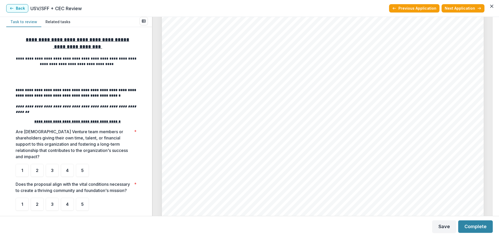
scroll to position [3168, 0]
click at [58, 167] on div "3" at bounding box center [52, 170] width 13 height 13
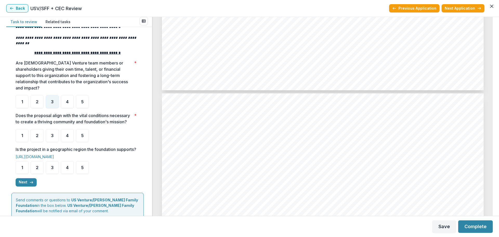
scroll to position [78, 0]
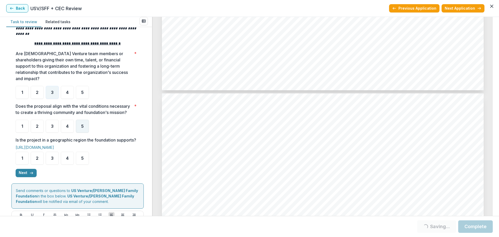
click at [83, 126] on span "5" at bounding box center [82, 126] width 3 height 4
click at [83, 160] on span "5" at bounding box center [82, 158] width 3 height 4
click at [85, 128] on div "5" at bounding box center [82, 125] width 13 height 13
click at [83, 128] on span "5" at bounding box center [82, 126] width 3 height 4
click at [84, 129] on div "5" at bounding box center [82, 125] width 13 height 13
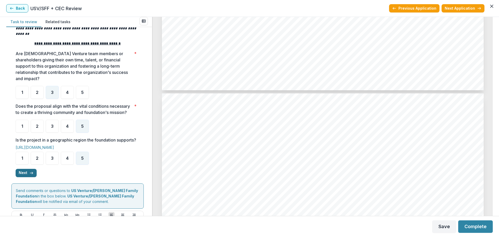
click at [29, 175] on icon "button" at bounding box center [31, 173] width 4 height 4
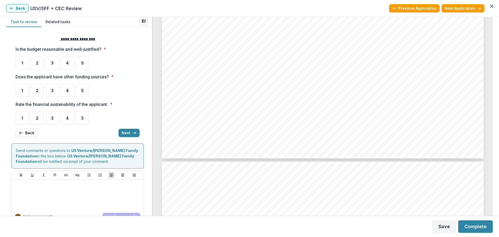
scroll to position [0, 0]
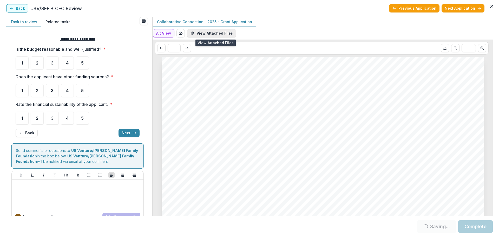
click at [206, 32] on button "View Attached Files" at bounding box center [211, 33] width 49 height 8
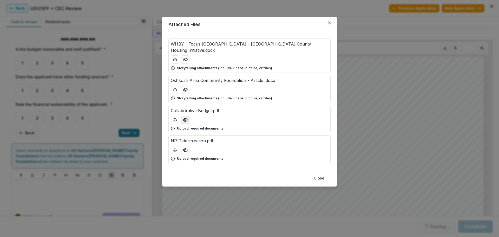
click at [185, 118] on icon "Preview Collaborative Budget.pdf" at bounding box center [185, 119] width 4 height 3
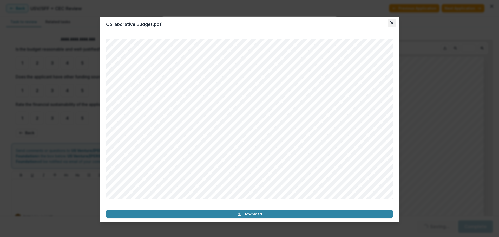
click at [391, 23] on icon "Close" at bounding box center [391, 22] width 3 height 3
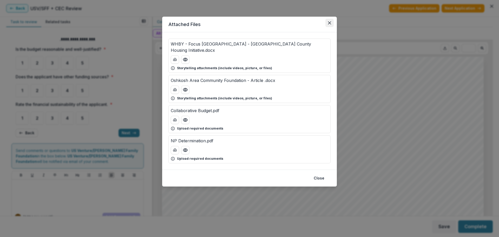
click at [329, 22] on icon "Close" at bounding box center [329, 22] width 3 height 3
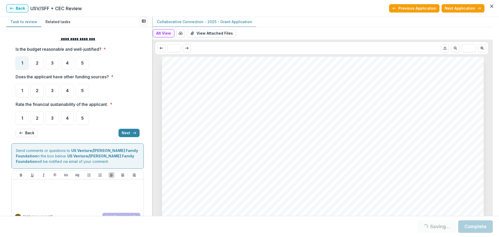
click at [24, 64] on div "1" at bounding box center [22, 62] width 13 height 13
click at [18, 64] on div "1" at bounding box center [22, 62] width 13 height 13
drag, startPoint x: 54, startPoint y: 91, endPoint x: 52, endPoint y: 96, distance: 5.1
click at [53, 92] on div "3" at bounding box center [52, 90] width 13 height 13
click at [52, 119] on span "3" at bounding box center [52, 118] width 3 height 4
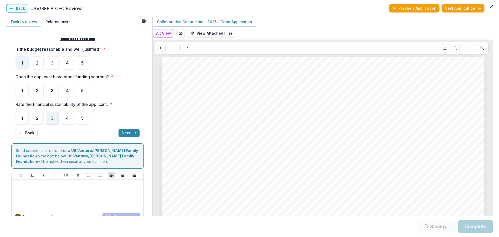
click at [53, 115] on div "3" at bounding box center [52, 117] width 13 height 13
click at [54, 94] on div "3" at bounding box center [52, 90] width 13 height 13
click at [53, 92] on span "3" at bounding box center [52, 90] width 3 height 4
click at [51, 117] on span "3" at bounding box center [52, 118] width 3 height 4
click at [126, 133] on button "Next" at bounding box center [128, 133] width 21 height 8
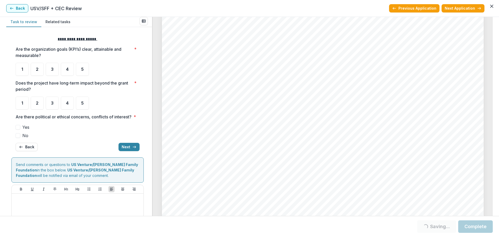
scroll to position [2441, 0]
drag, startPoint x: 38, startPoint y: 70, endPoint x: 48, endPoint y: 77, distance: 12.1
click at [38, 71] on span "2" at bounding box center [37, 69] width 3 height 4
click at [39, 70] on div "2" at bounding box center [37, 69] width 13 height 13
click at [38, 65] on div "2" at bounding box center [37, 69] width 13 height 13
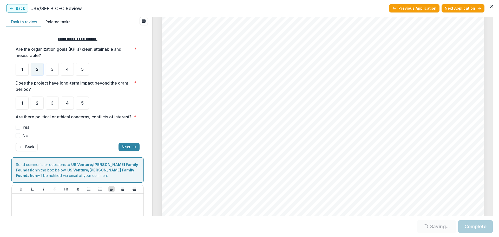
scroll to position [26, 0]
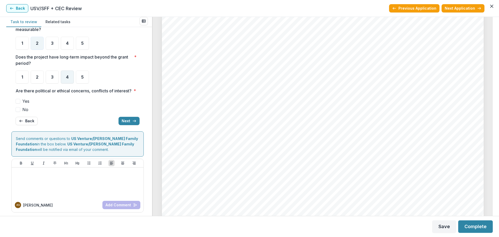
click at [68, 78] on span "4" at bounding box center [67, 77] width 3 height 4
click at [19, 112] on span at bounding box center [18, 109] width 5 height 5
click at [136, 125] on button "Next" at bounding box center [128, 121] width 21 height 8
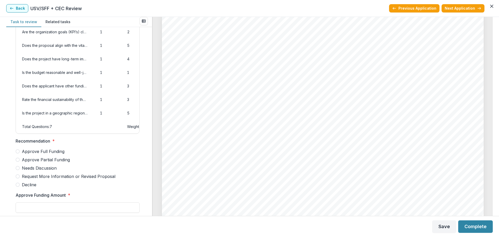
scroll to position [59, 0]
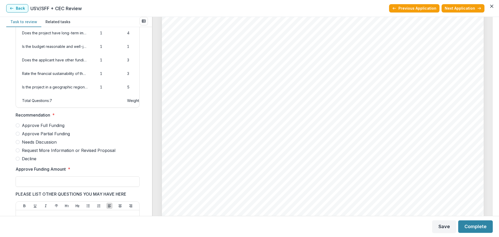
click at [65, 137] on span "Approve Partial Funding" at bounding box center [46, 133] width 48 height 6
click at [103, 186] on input "Approve Funding Amount *" at bounding box center [78, 181] width 124 height 10
type input "*******"
click at [145, 160] on form "Score Card Name Weight Score Are the organization goals (KPI’s) clear, attainab…" at bounding box center [78, 183] width 135 height 421
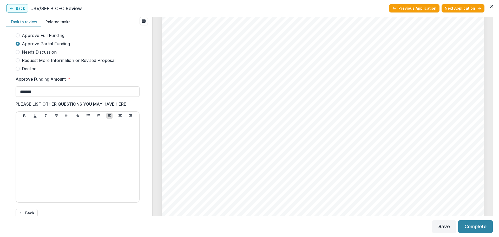
scroll to position [189, 0]
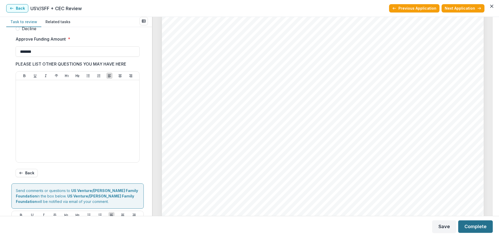
click at [467, 226] on button "Complete" at bounding box center [475, 226] width 35 height 12
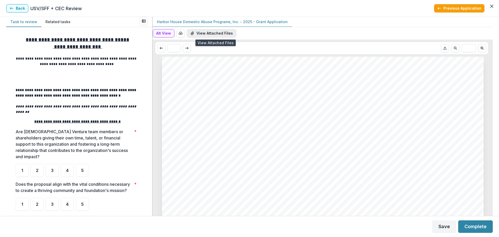
click at [199, 33] on button "View Attached Files" at bounding box center [211, 33] width 49 height 8
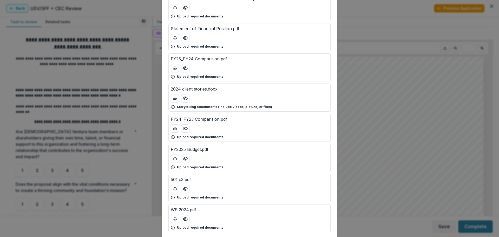
scroll to position [55, 0]
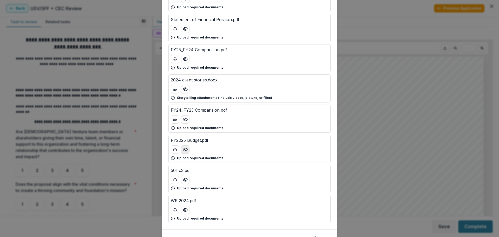
click at [185, 152] on button "Preview FY2025 Budget.pdf" at bounding box center [185, 149] width 8 height 8
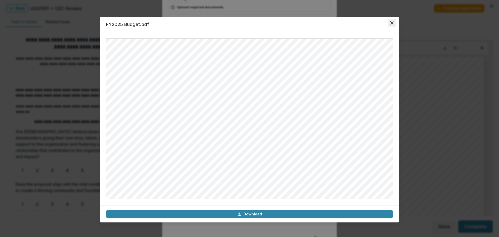
click at [392, 25] on button "Close" at bounding box center [391, 23] width 8 height 8
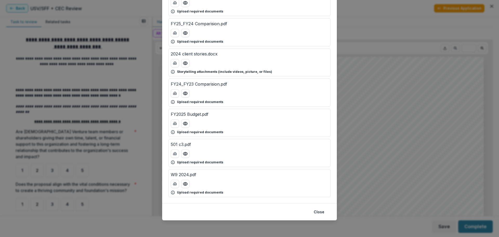
scroll to position [0, 0]
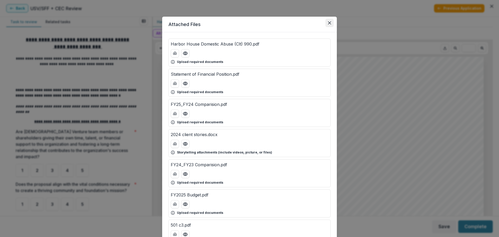
click at [330, 23] on icon "Close" at bounding box center [329, 22] width 3 height 3
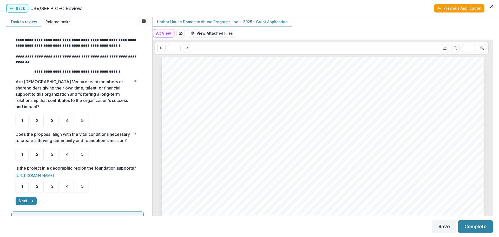
scroll to position [52, 0]
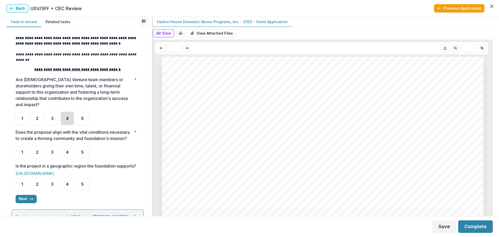
click at [69, 114] on div "4" at bounding box center [67, 118] width 13 height 13
click at [83, 154] on span "5" at bounding box center [82, 152] width 3 height 4
click at [84, 188] on div "5" at bounding box center [82, 183] width 13 height 13
click at [23, 203] on button "Next" at bounding box center [26, 199] width 21 height 8
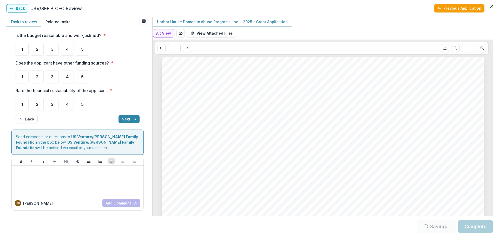
scroll to position [0, 0]
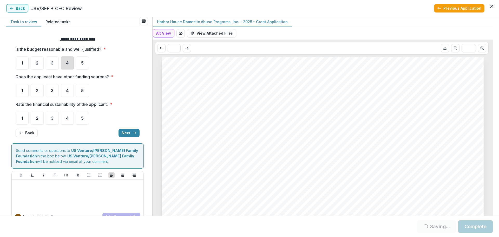
click at [63, 65] on div "4" at bounding box center [67, 62] width 13 height 13
drag, startPoint x: 66, startPoint y: 93, endPoint x: 68, endPoint y: 116, distance: 23.1
click at [66, 93] on div "4" at bounding box center [67, 90] width 13 height 13
click at [68, 117] on span "4" at bounding box center [67, 118] width 3 height 4
click at [61, 93] on ul "1 2 3 4 5" at bounding box center [78, 90] width 124 height 13
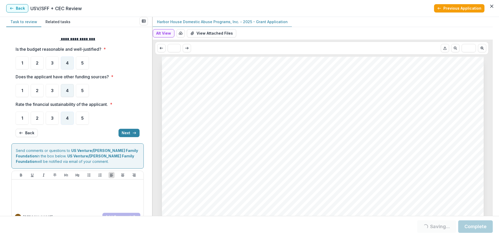
click at [71, 94] on div "4" at bounding box center [67, 90] width 13 height 13
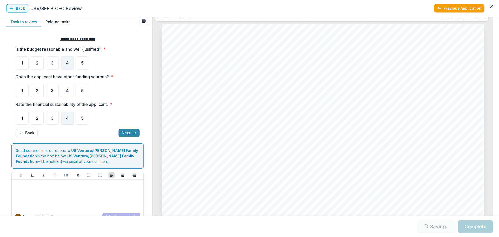
scroll to position [52, 0]
click at [65, 91] on div "4" at bounding box center [67, 90] width 13 height 13
click at [67, 92] on span "4" at bounding box center [67, 90] width 3 height 4
click at [129, 133] on button "Next" at bounding box center [128, 133] width 21 height 8
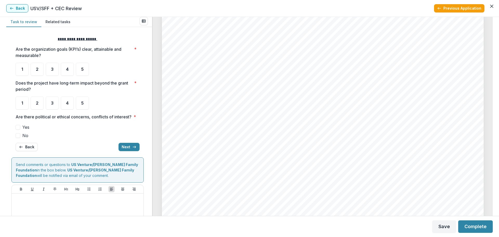
scroll to position [2441, 0]
click at [85, 69] on div "5" at bounding box center [82, 69] width 13 height 13
drag, startPoint x: 85, startPoint y: 105, endPoint x: 86, endPoint y: 82, distance: 22.6
click at [85, 104] on div "5" at bounding box center [82, 102] width 13 height 13
click at [81, 70] on div "5" at bounding box center [82, 69] width 13 height 13
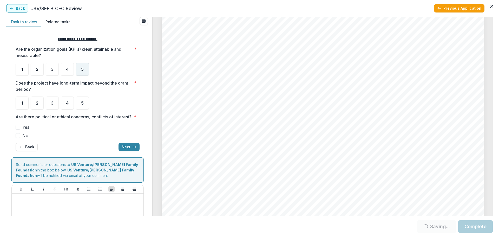
click at [84, 70] on div "5" at bounding box center [82, 69] width 13 height 13
drag, startPoint x: 86, startPoint y: 105, endPoint x: 48, endPoint y: 132, distance: 46.1
click at [86, 105] on div "5" at bounding box center [82, 102] width 13 height 13
click at [17, 138] on span at bounding box center [18, 135] width 5 height 5
click at [132, 149] on icon "button" at bounding box center [134, 147] width 4 height 4
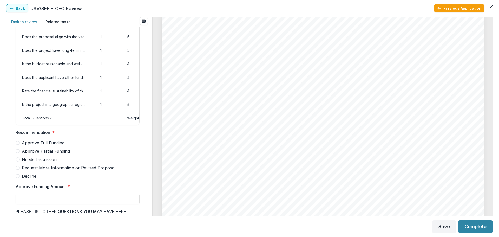
scroll to position [39, 0]
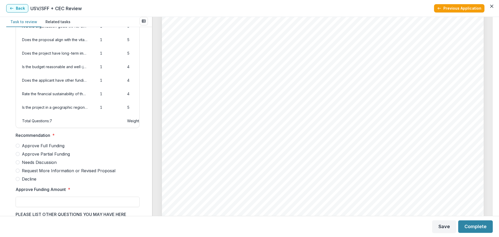
click at [36, 149] on span "Approve Full Funding" at bounding box center [43, 145] width 43 height 6
click at [48, 207] on input "Approve Funding Amount *" at bounding box center [78, 201] width 124 height 10
type input "********"
click at [474, 228] on button "Complete" at bounding box center [475, 226] width 35 height 12
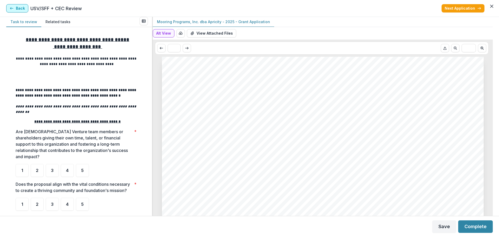
click at [14, 7] on button "Back" at bounding box center [17, 8] width 22 height 8
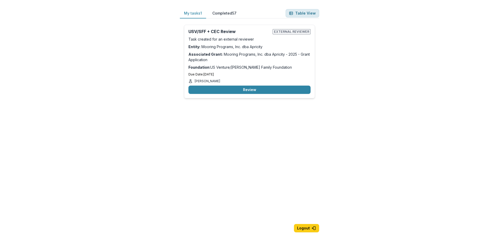
click at [299, 11] on button "Table View" at bounding box center [301, 13] width 33 height 8
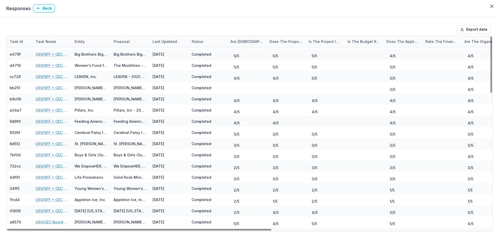
scroll to position [464, 0]
